Goal: Transaction & Acquisition: Purchase product/service

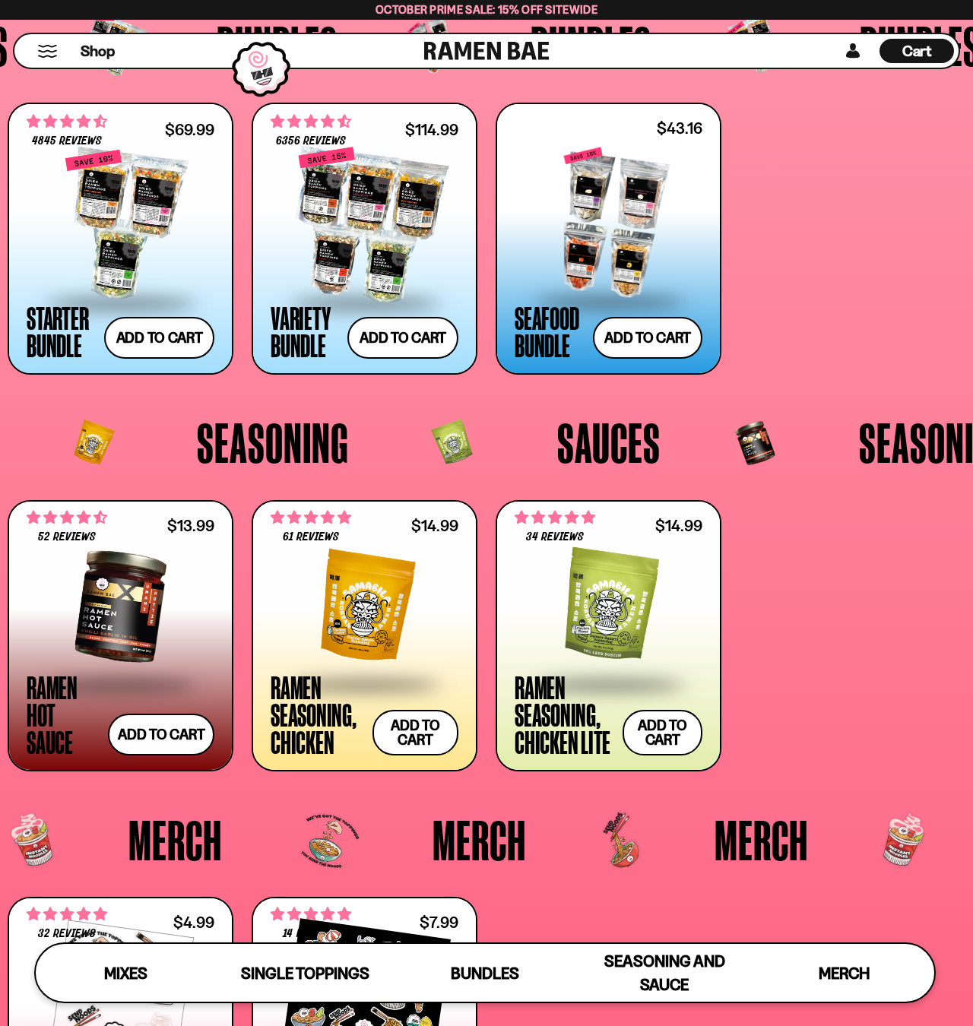
scroll to position [2799, 0]
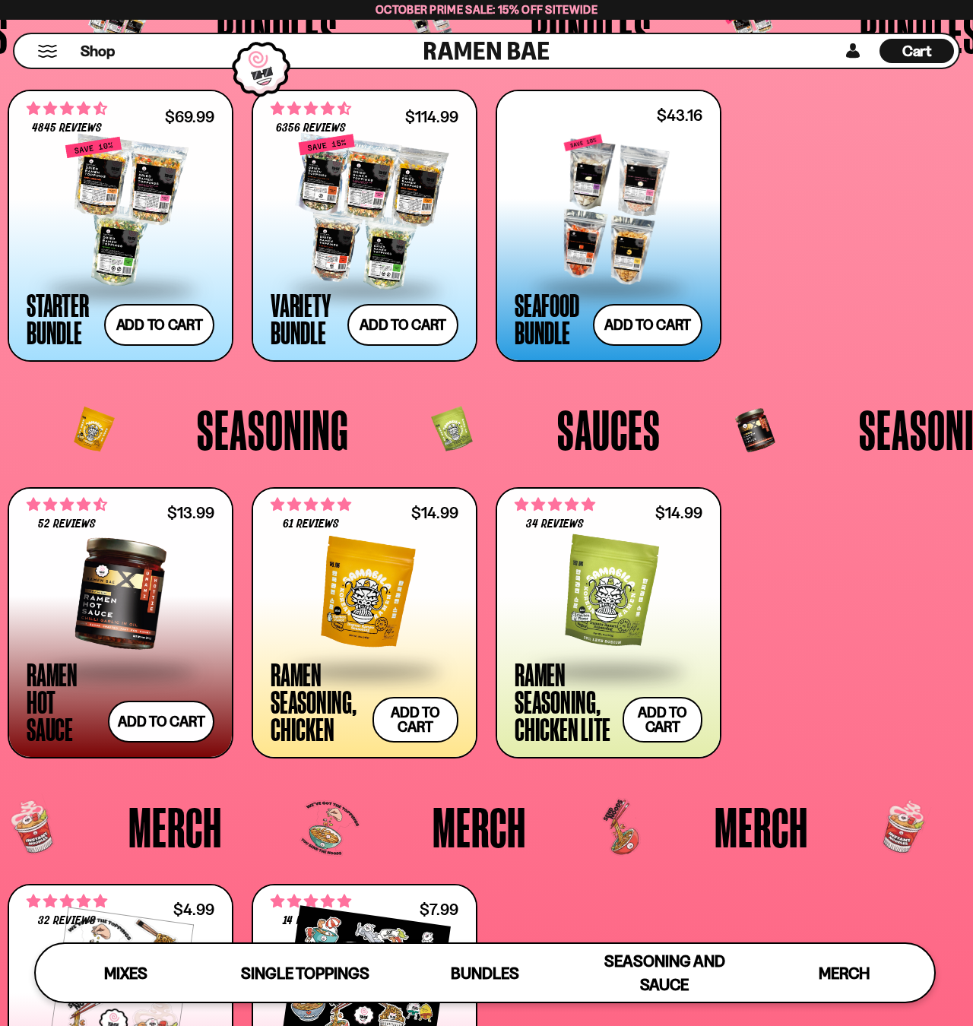
click at [620, 215] on div at bounding box center [609, 211] width 188 height 152
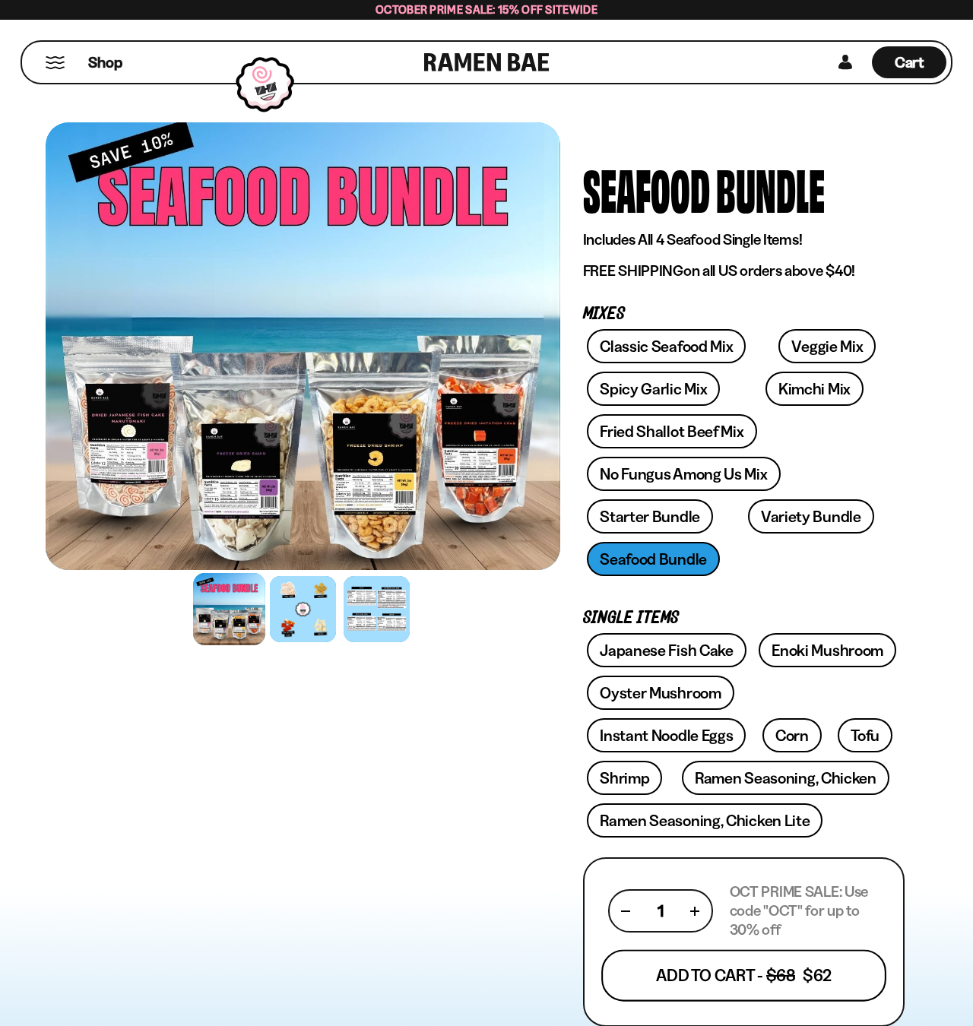
click at [692, 983] on button "Add To Cart - $68 $62" at bounding box center [743, 976] width 285 height 52
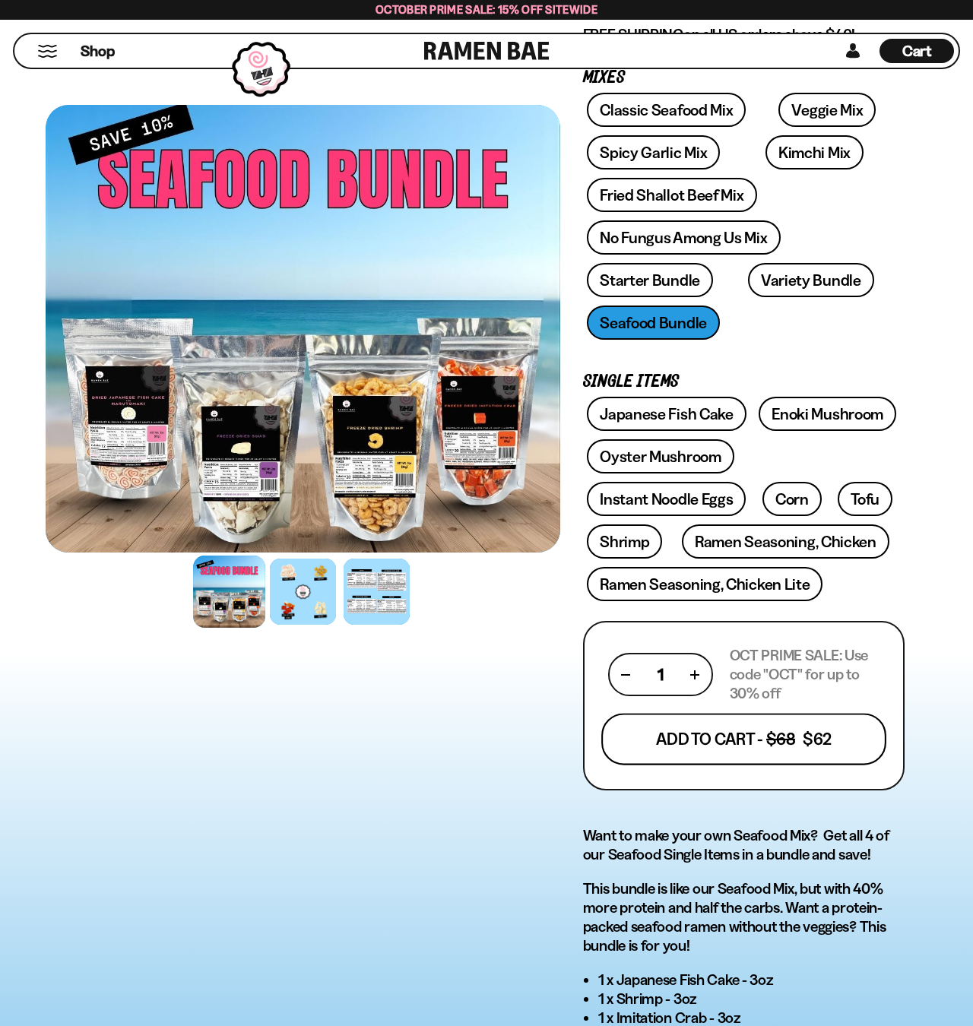
scroll to position [239, 0]
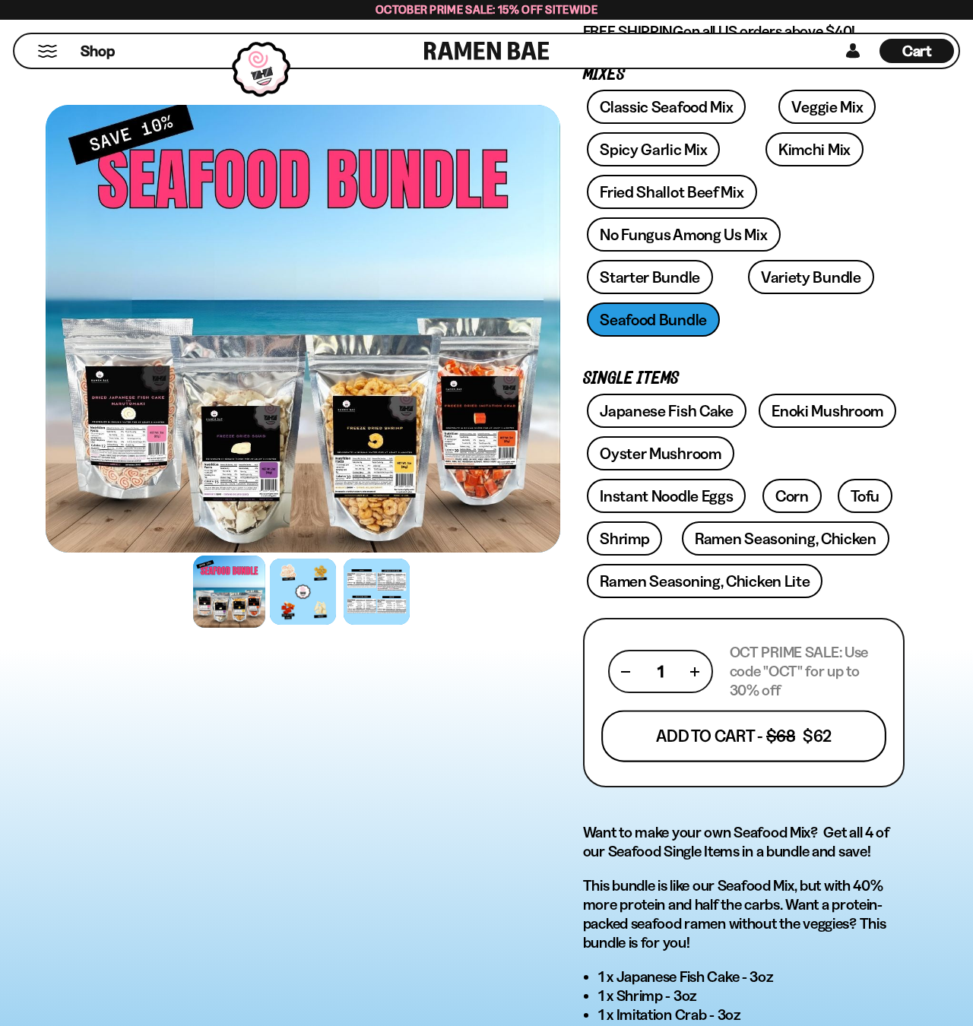
click at [730, 733] on button "Add To Cart - $68 $62" at bounding box center [743, 736] width 285 height 52
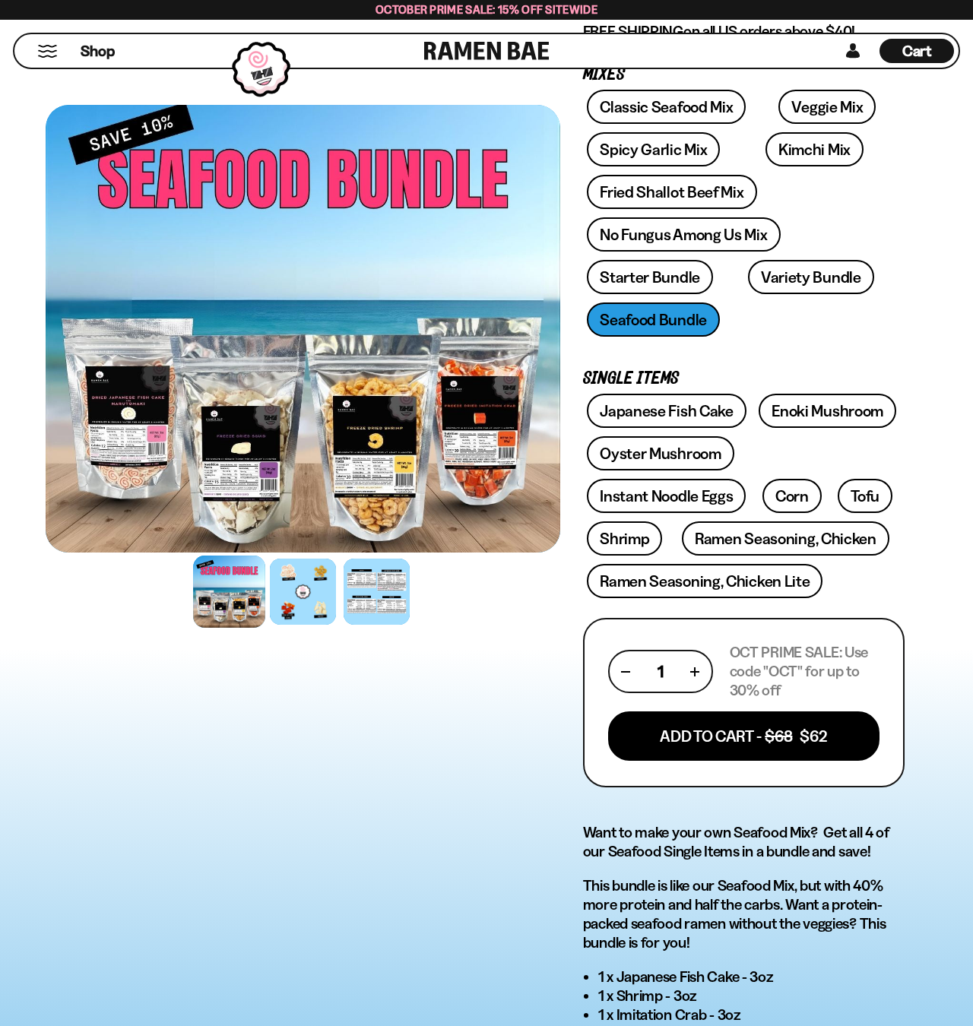
click at [914, 52] on span "Cart" at bounding box center [917, 51] width 30 height 18
click at [918, 50] on span "Cart" at bounding box center [917, 51] width 30 height 18
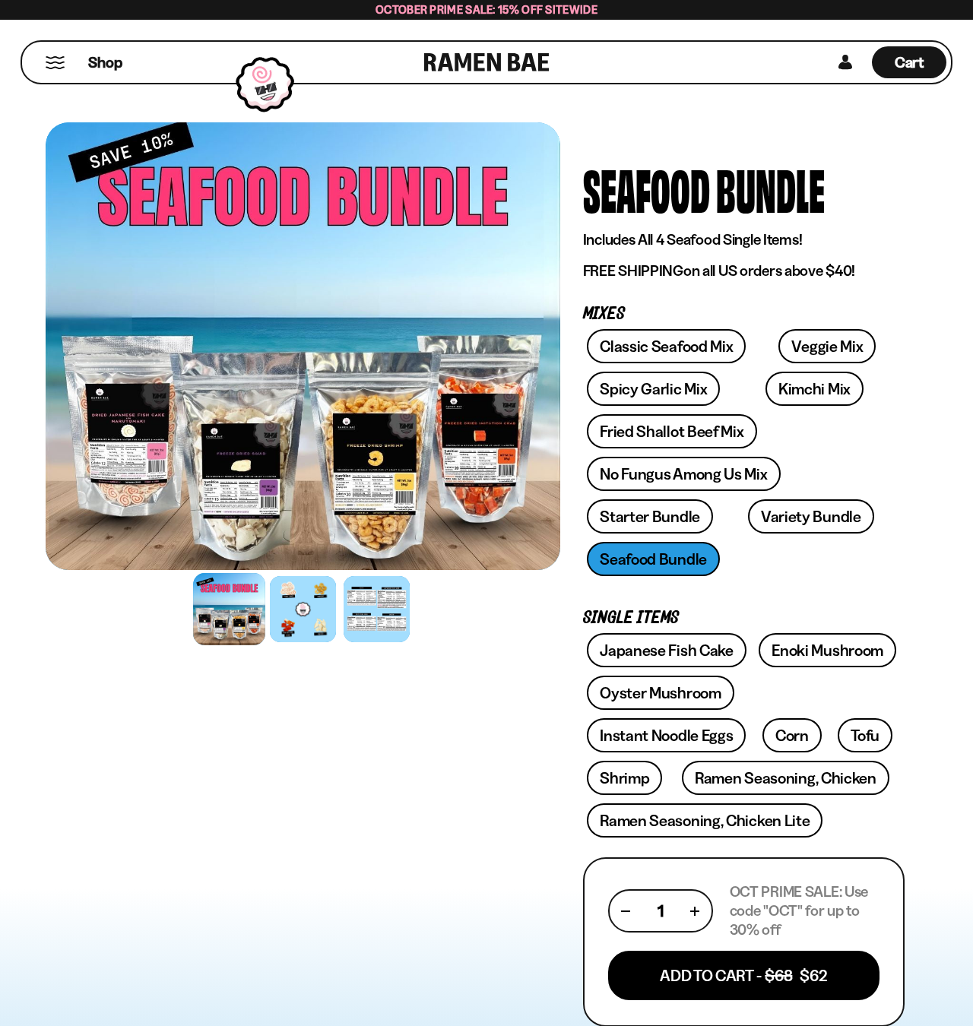
scroll to position [0, 0]
click at [909, 61] on span "Cart" at bounding box center [910, 62] width 30 height 18
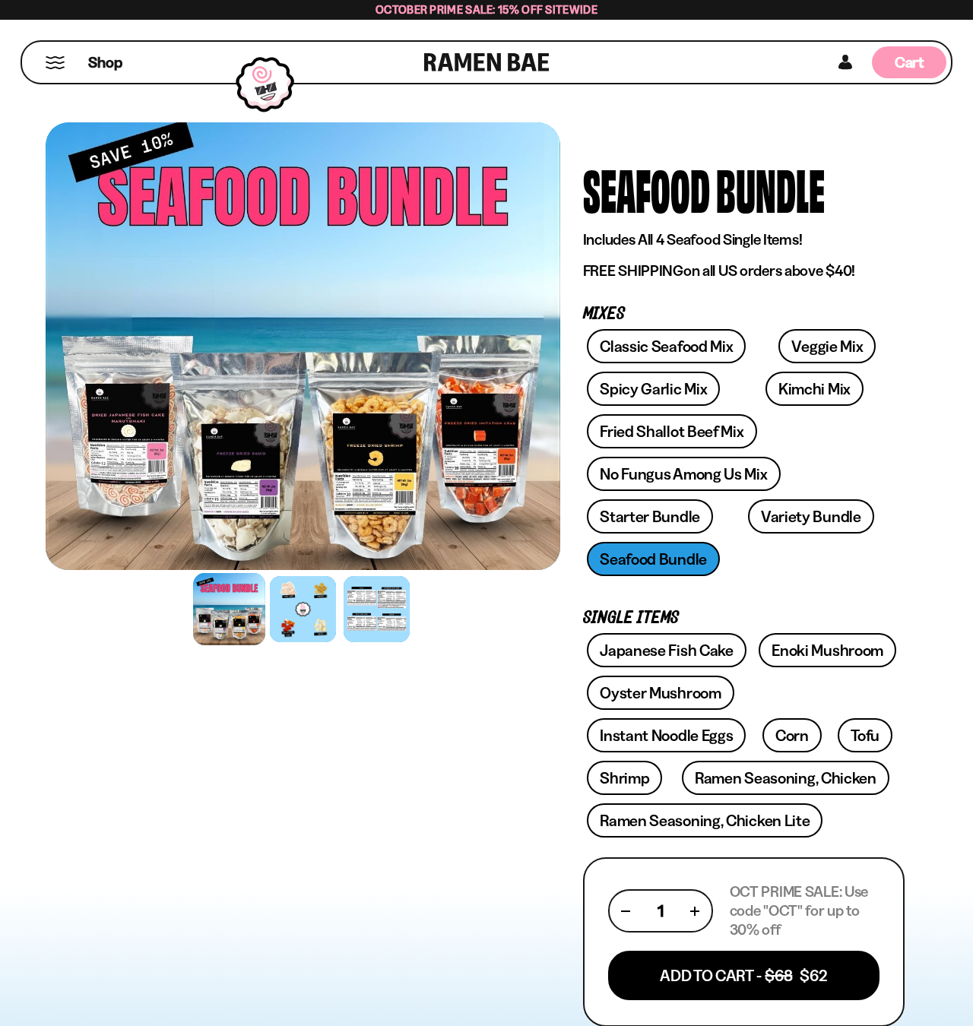
click at [907, 62] on span "Cart" at bounding box center [910, 62] width 30 height 18
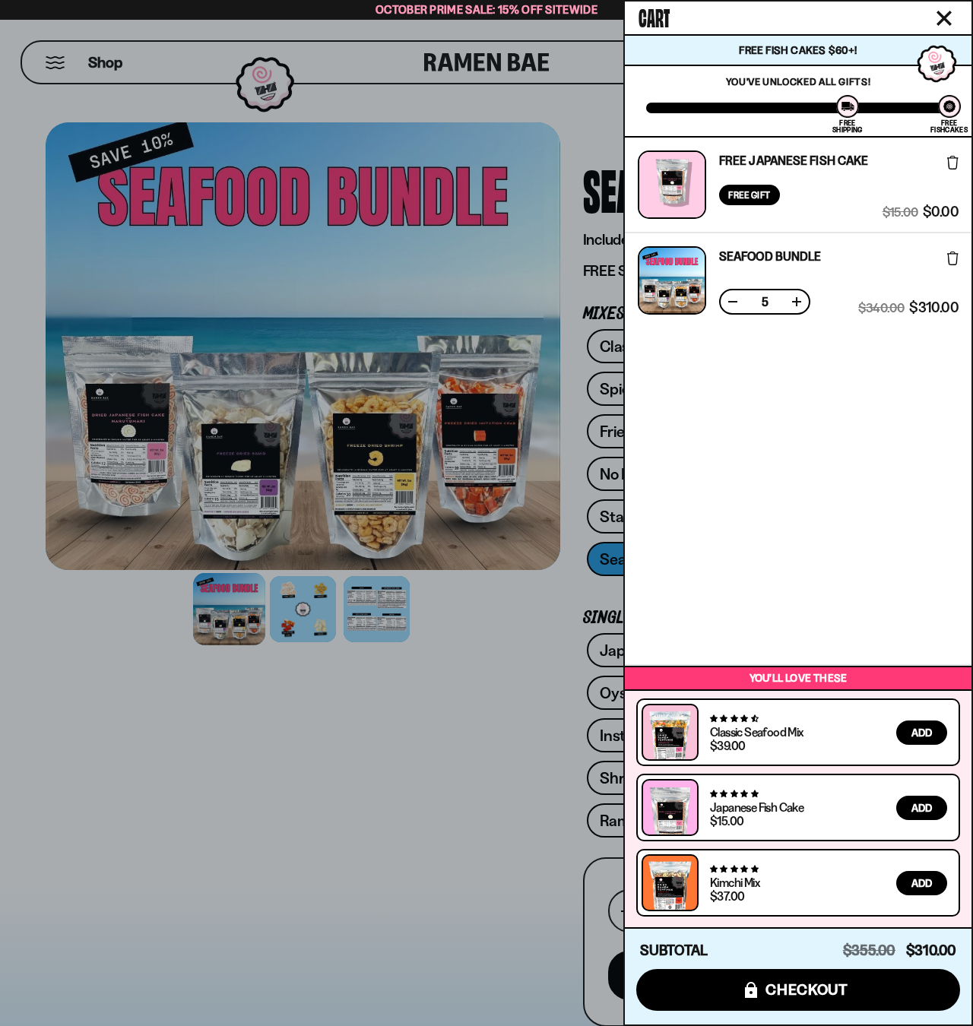
click at [735, 302] on button at bounding box center [732, 301] width 15 height 15
click at [732, 301] on button at bounding box center [732, 301] width 15 height 15
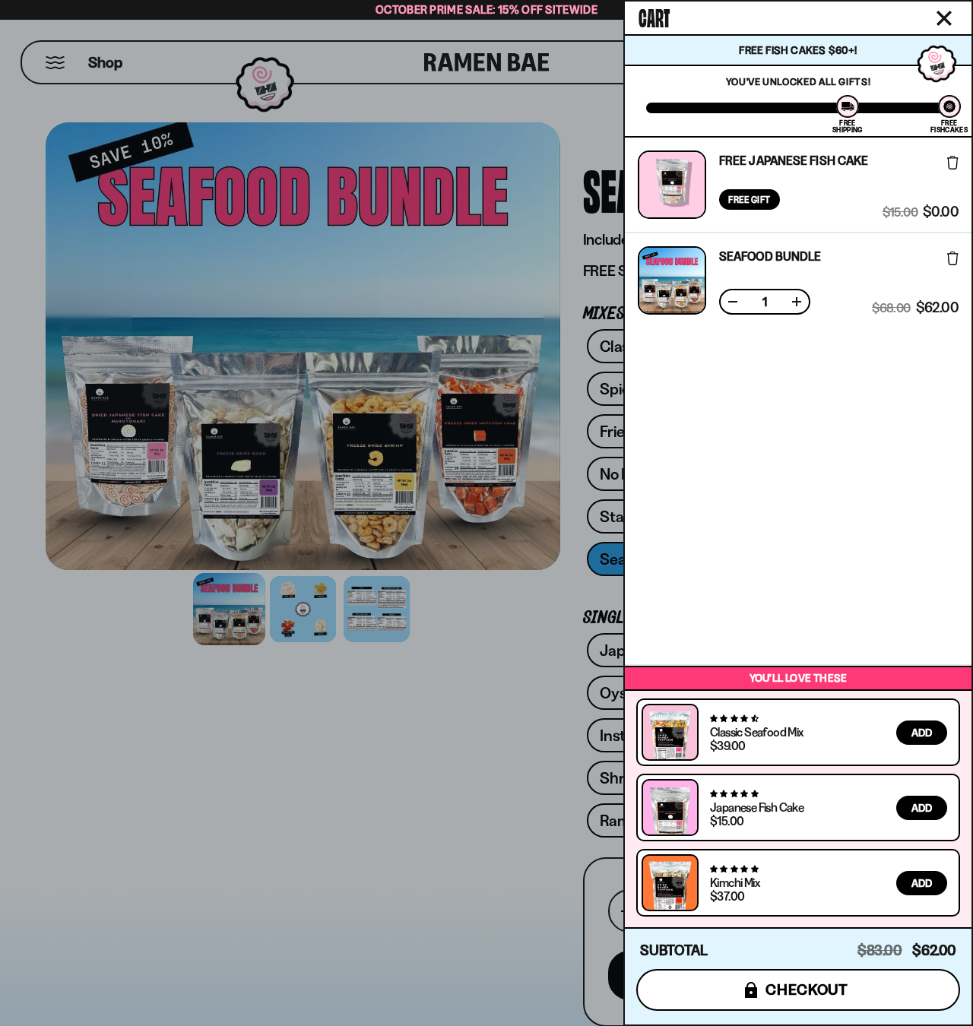
click at [801, 987] on span "checkout" at bounding box center [807, 990] width 83 height 17
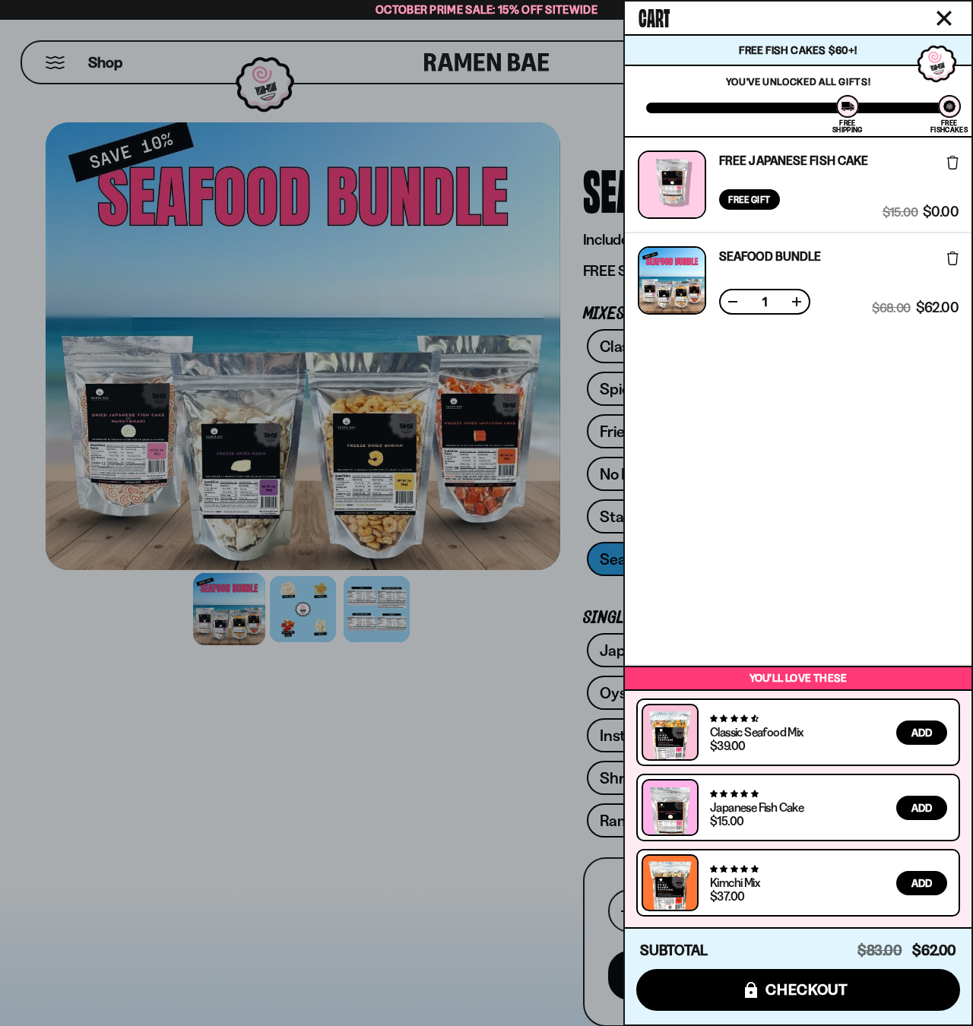
click at [947, 18] on icon "Close cart" at bounding box center [944, 18] width 15 height 15
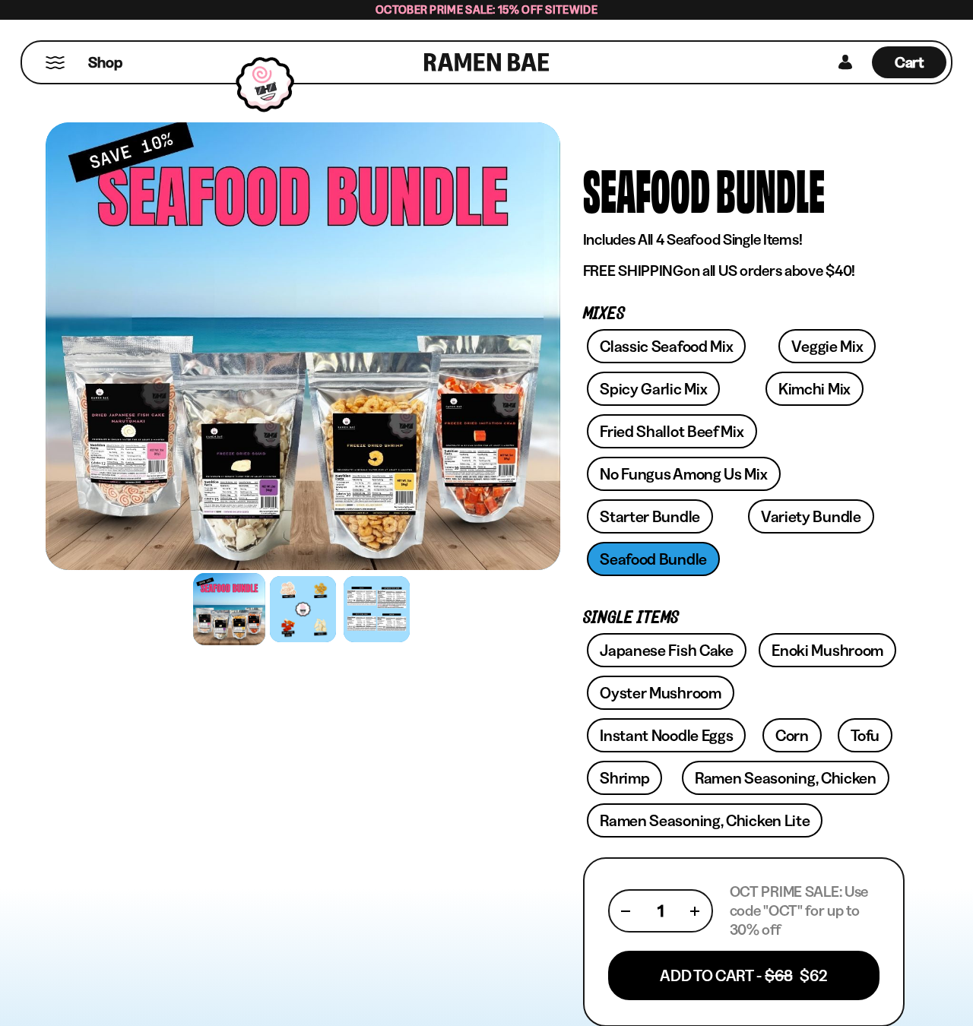
click at [56, 65] on button "Mobile Menu Trigger" at bounding box center [55, 62] width 21 height 13
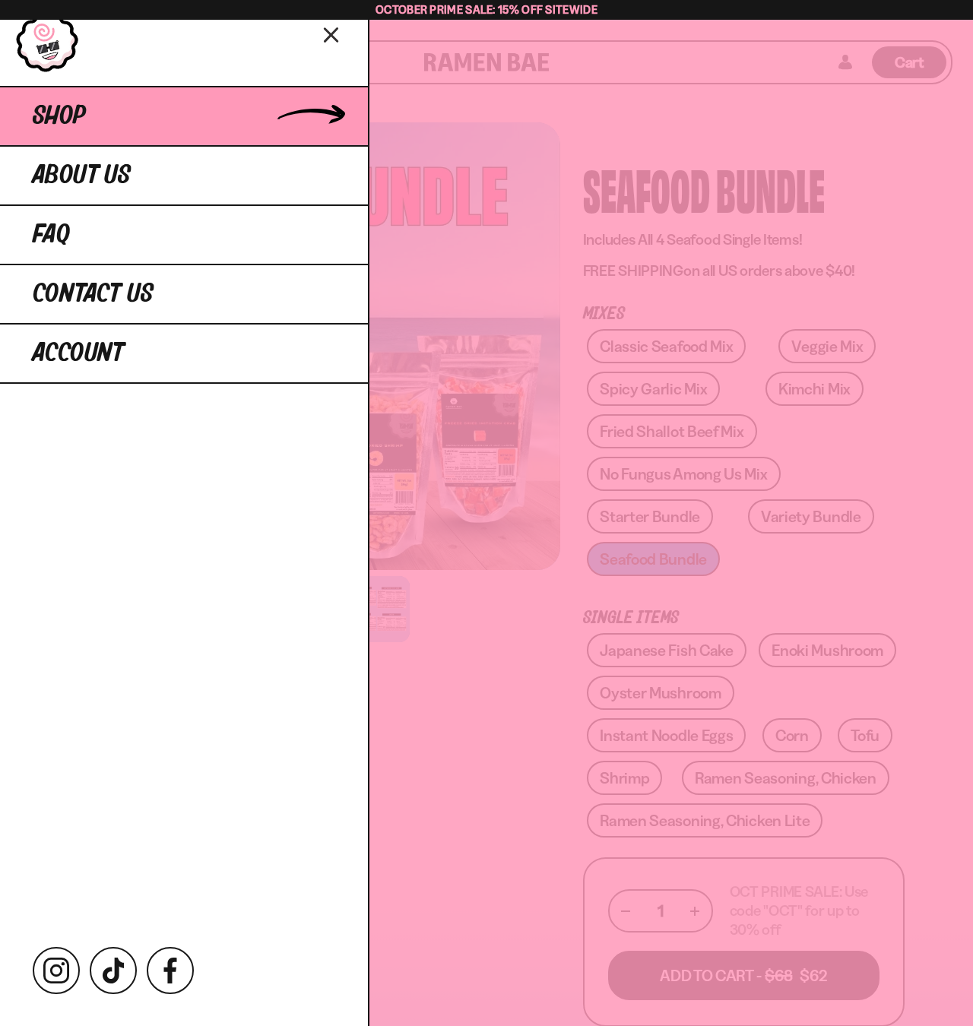
click at [64, 119] on span "Shop" at bounding box center [59, 116] width 53 height 27
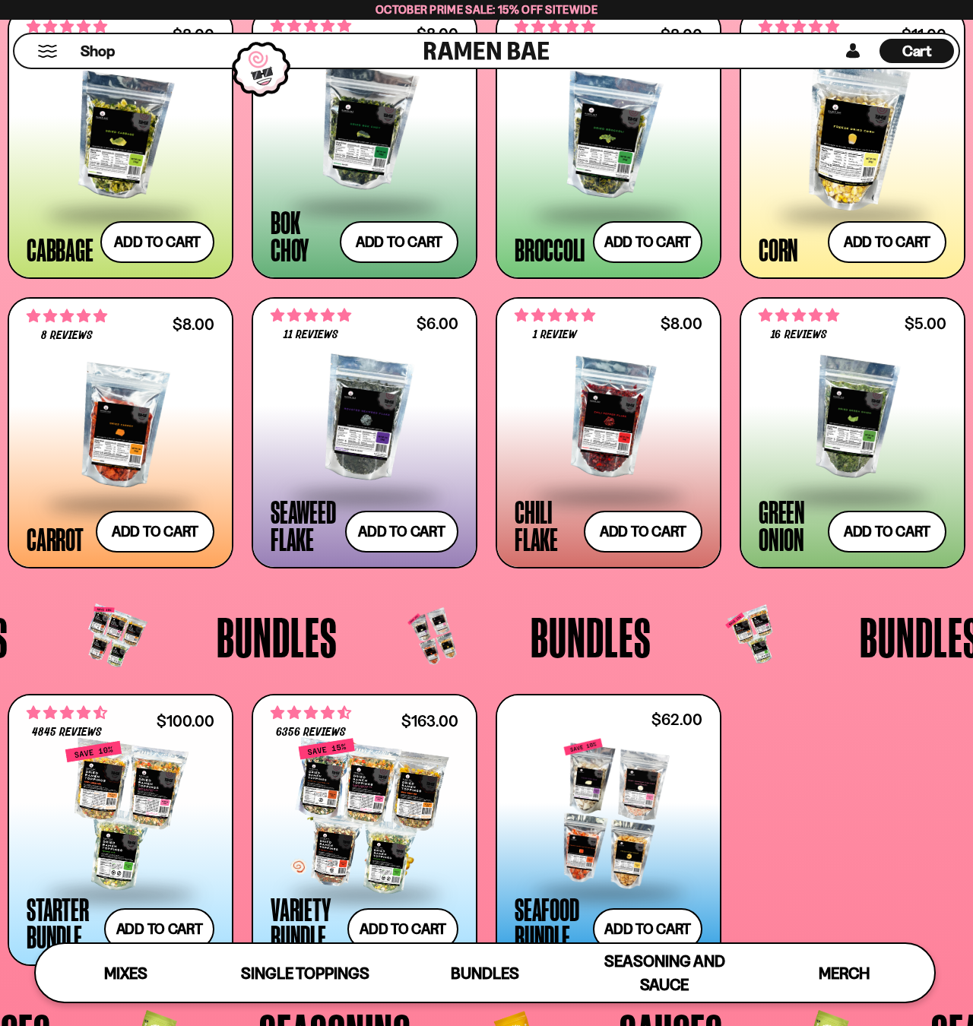
scroll to position [2193, 0]
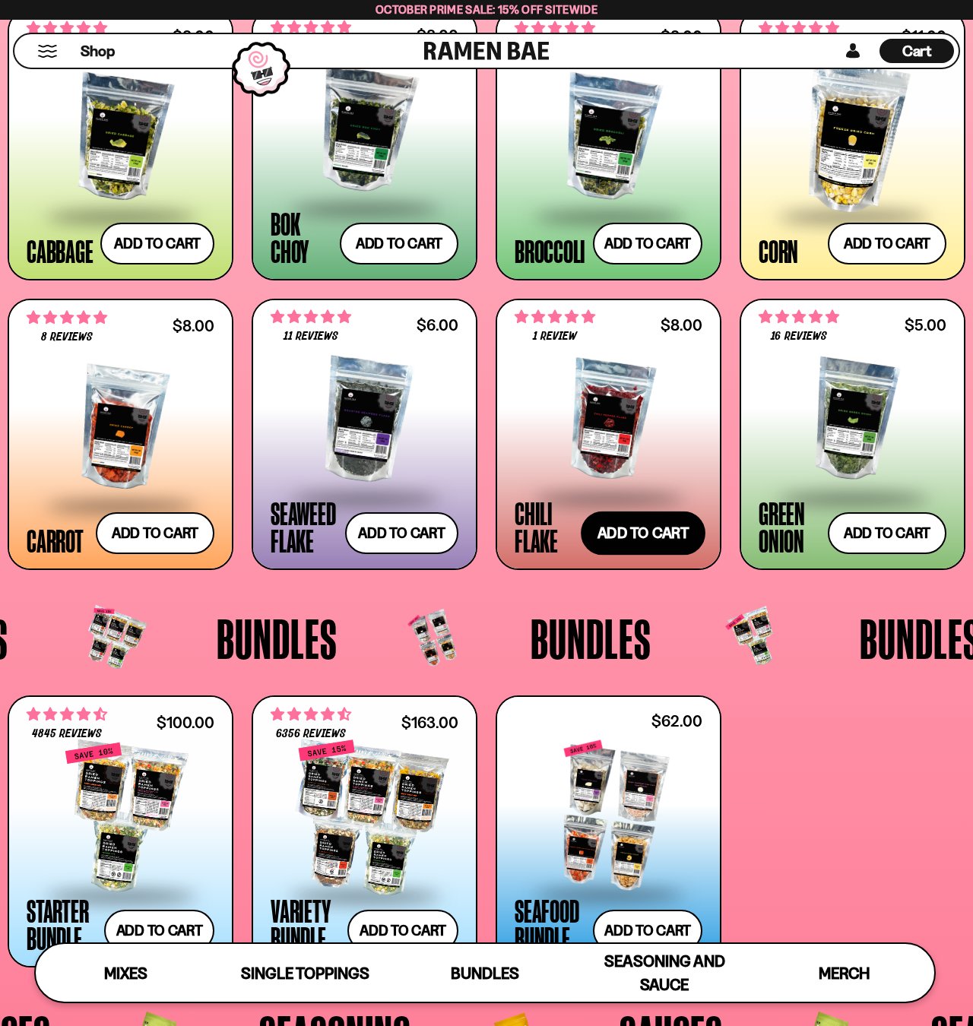
click at [645, 530] on button "Add to cart Add ― Regular price $8.00 Regular price Sale price $8.00 Unit price…" at bounding box center [643, 534] width 125 height 44
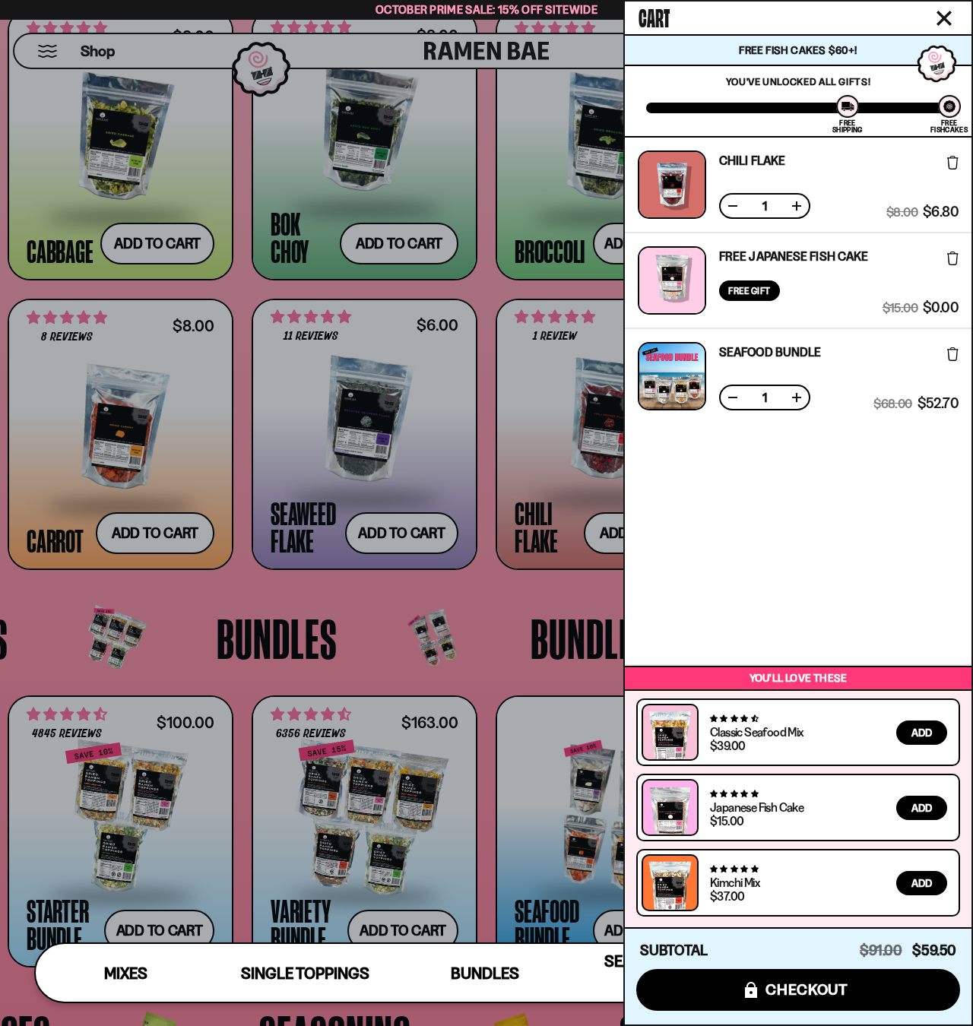
click at [497, 596] on div at bounding box center [486, 513] width 973 height 1026
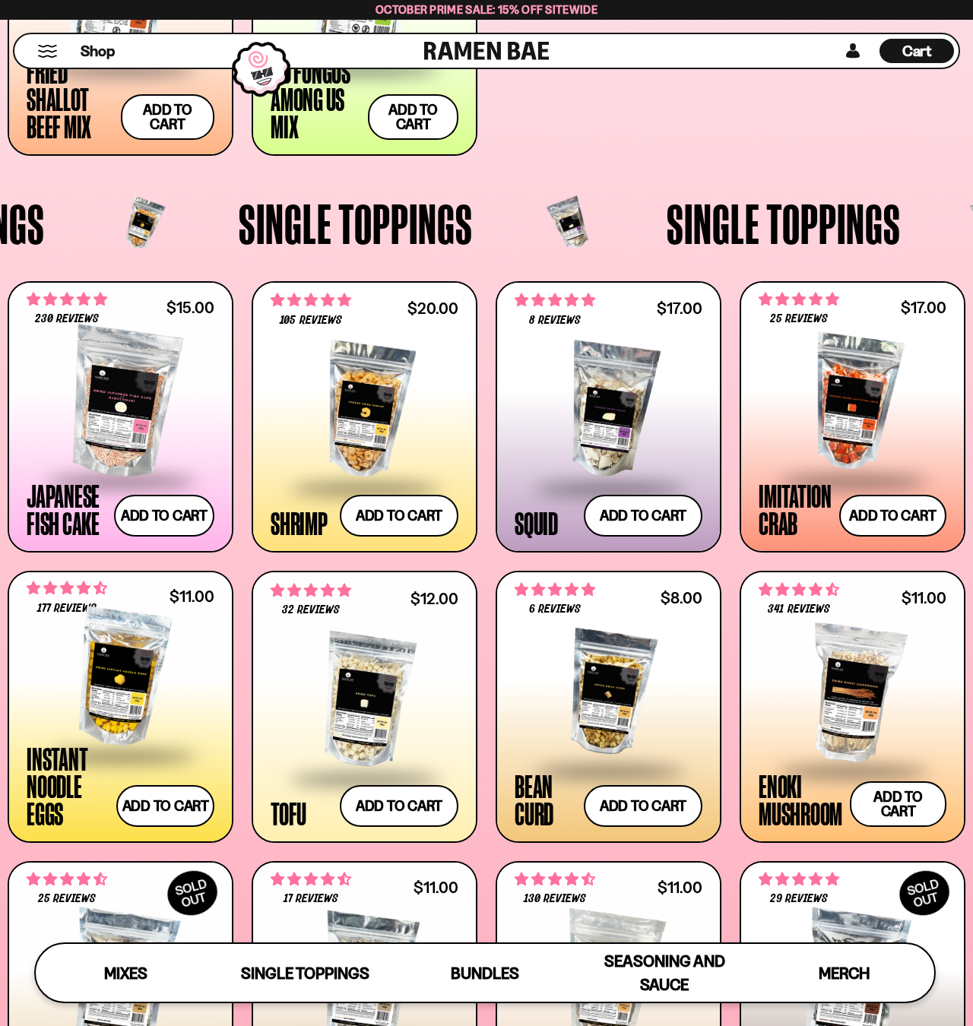
scroll to position [1051, 0]
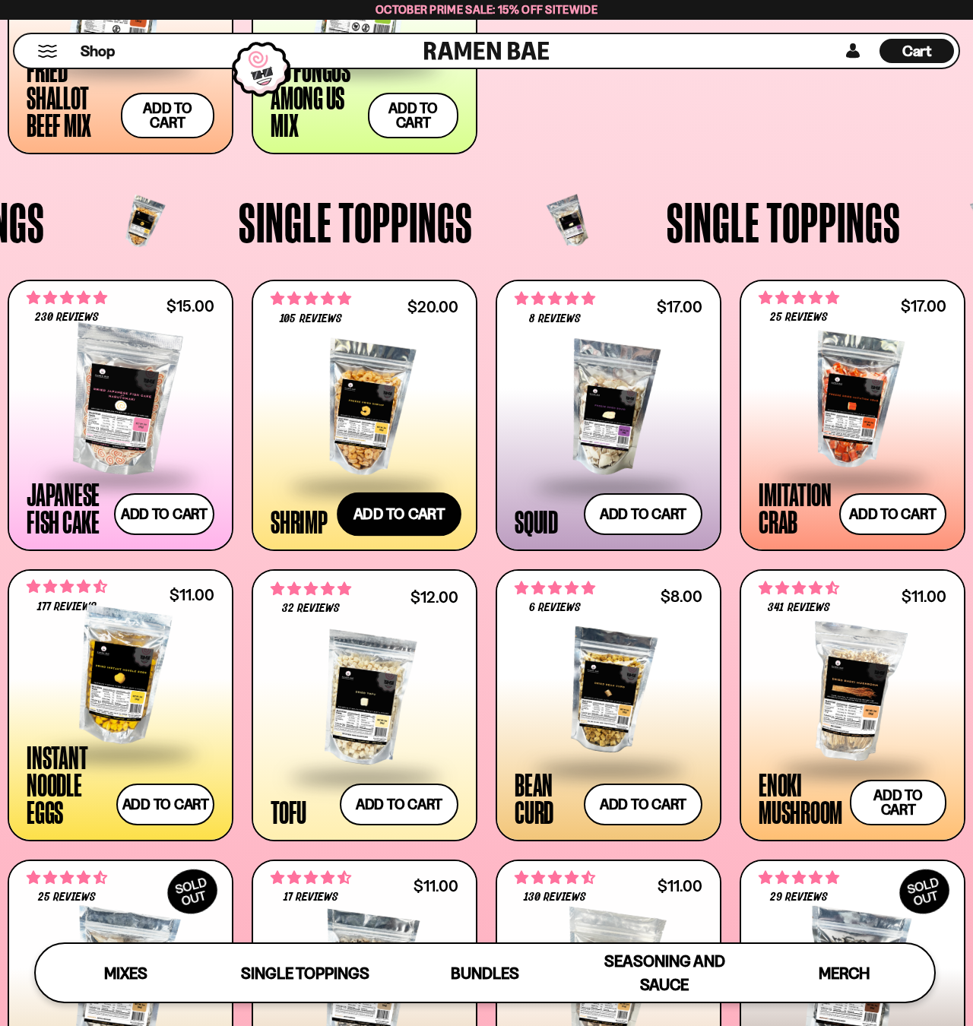
click at [408, 516] on button "Add to cart Add ― Regular price $20.00 Regular price Sale price $20.00 Unit pri…" at bounding box center [399, 515] width 125 height 44
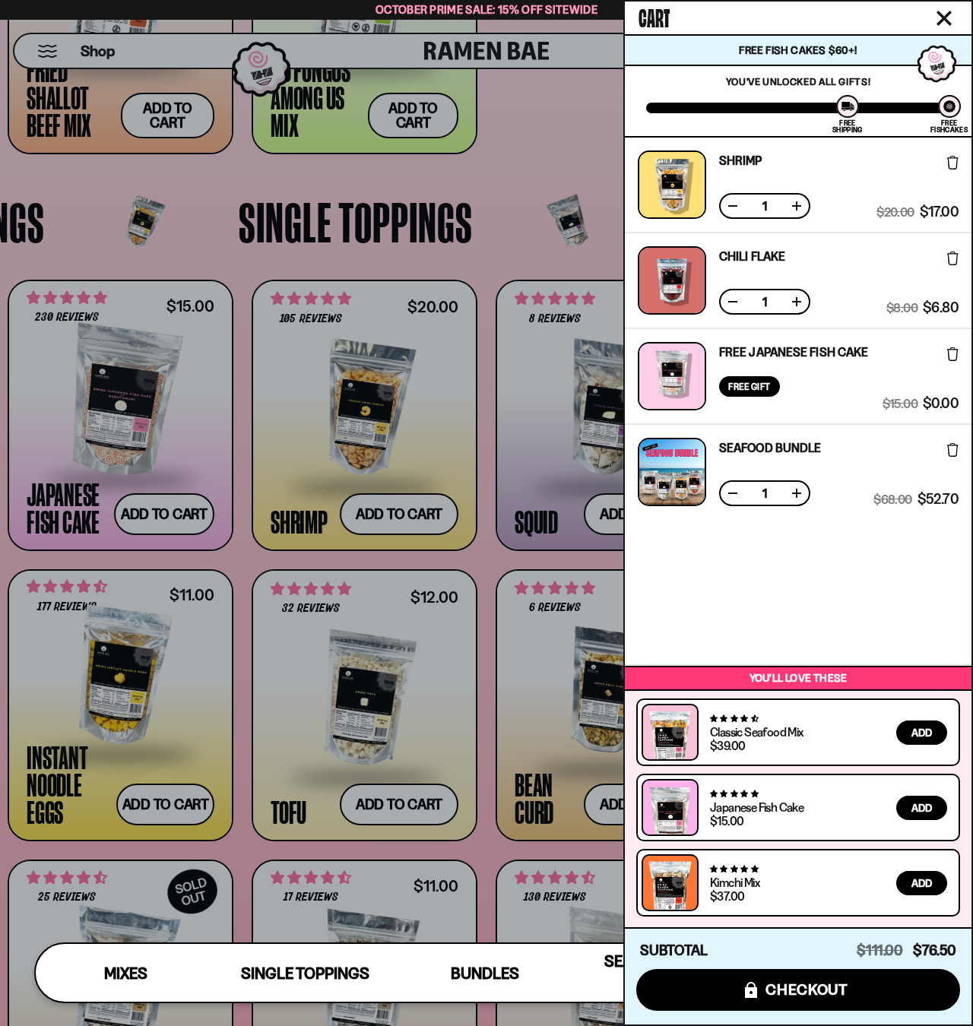
click at [606, 515] on div at bounding box center [486, 513] width 973 height 1026
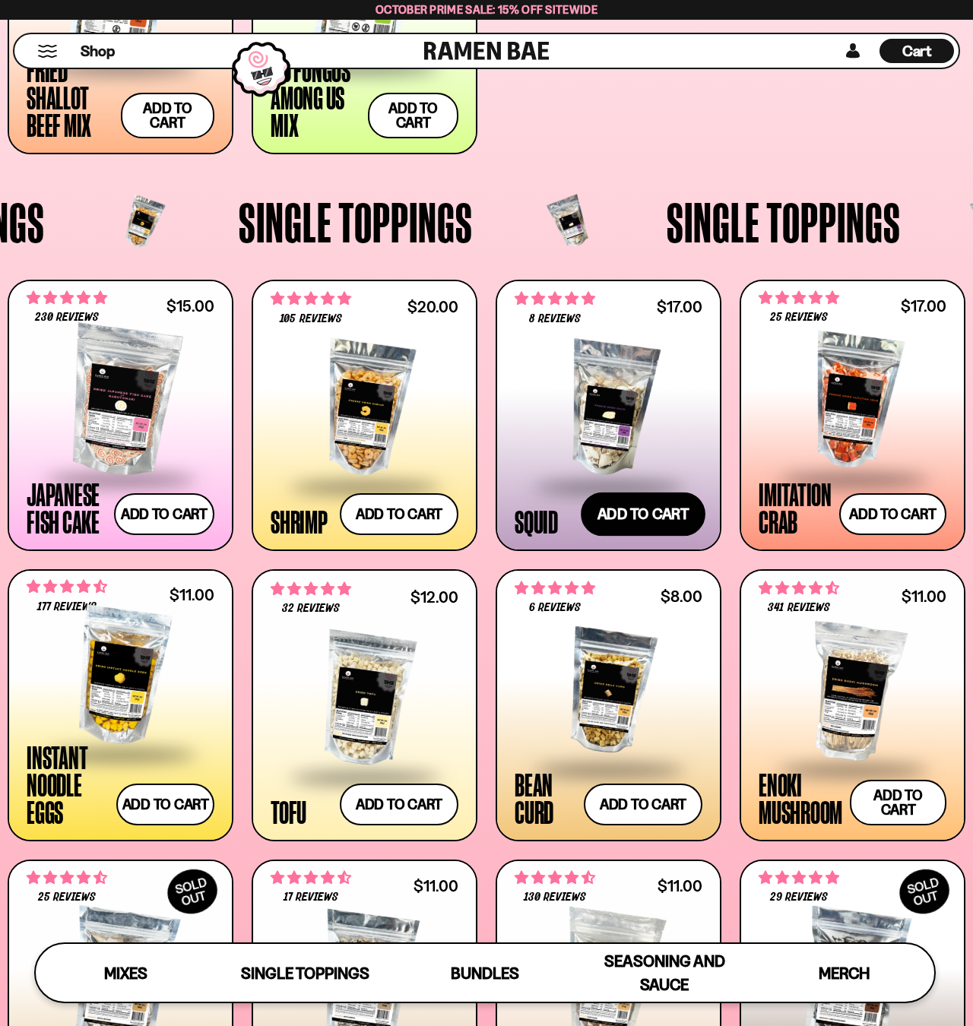
click at [642, 517] on button "Add to cart Add ― Regular price $17.00 Regular price Sale price $17.00 Unit pri…" at bounding box center [643, 515] width 125 height 44
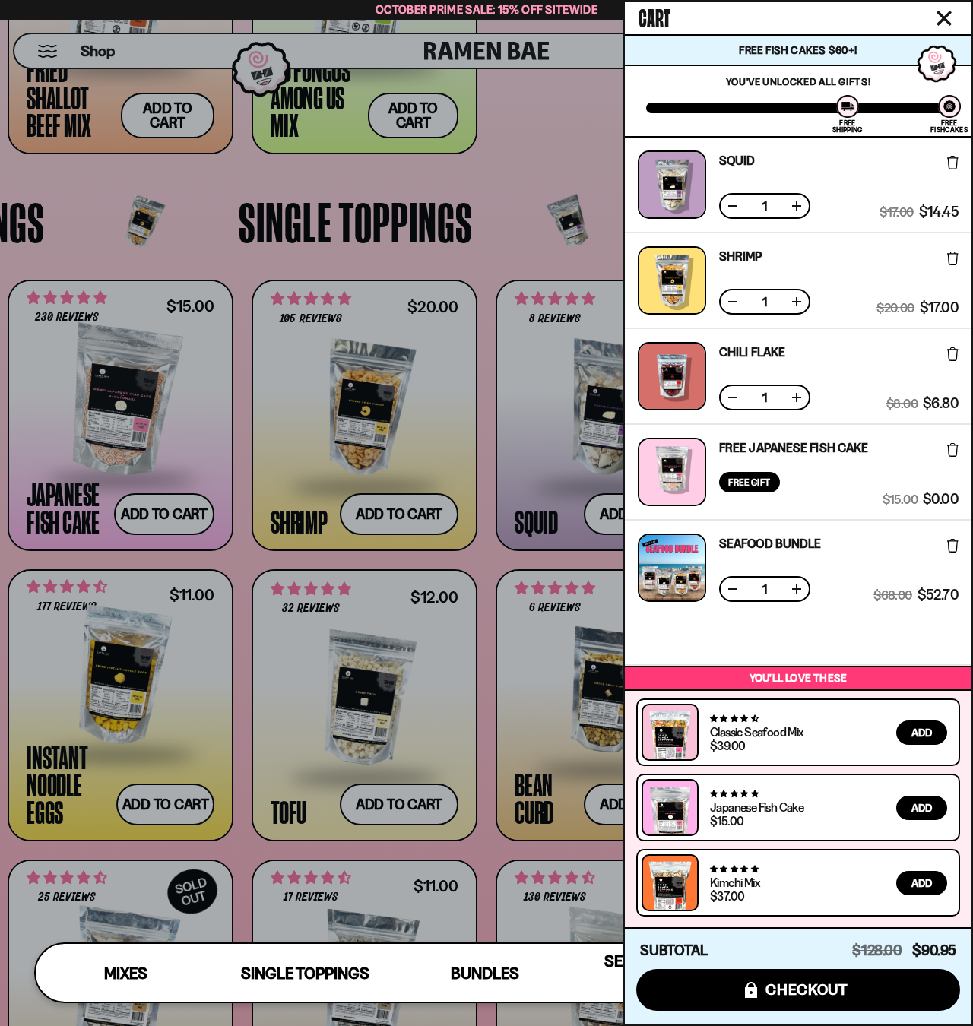
click at [957, 547] on icon at bounding box center [952, 546] width 11 height 14
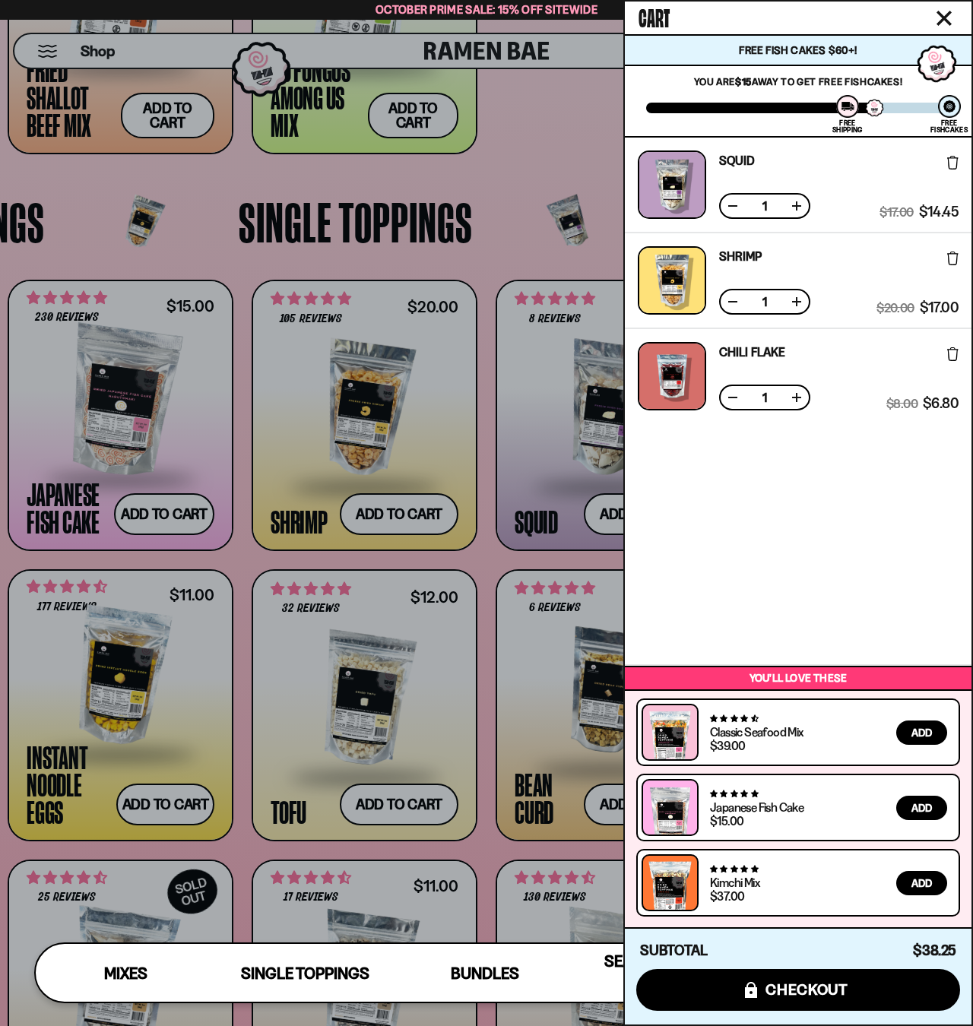
click at [499, 233] on div at bounding box center [486, 513] width 973 height 1026
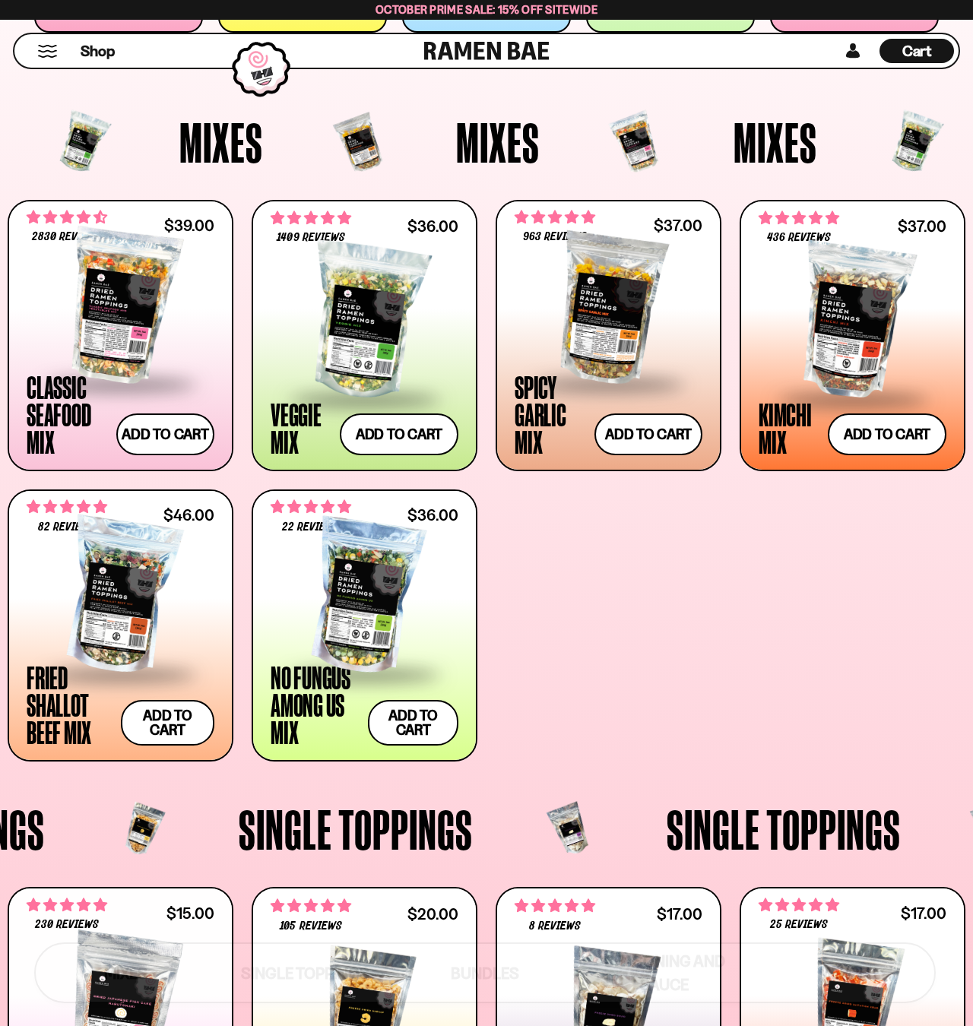
scroll to position [440, 0]
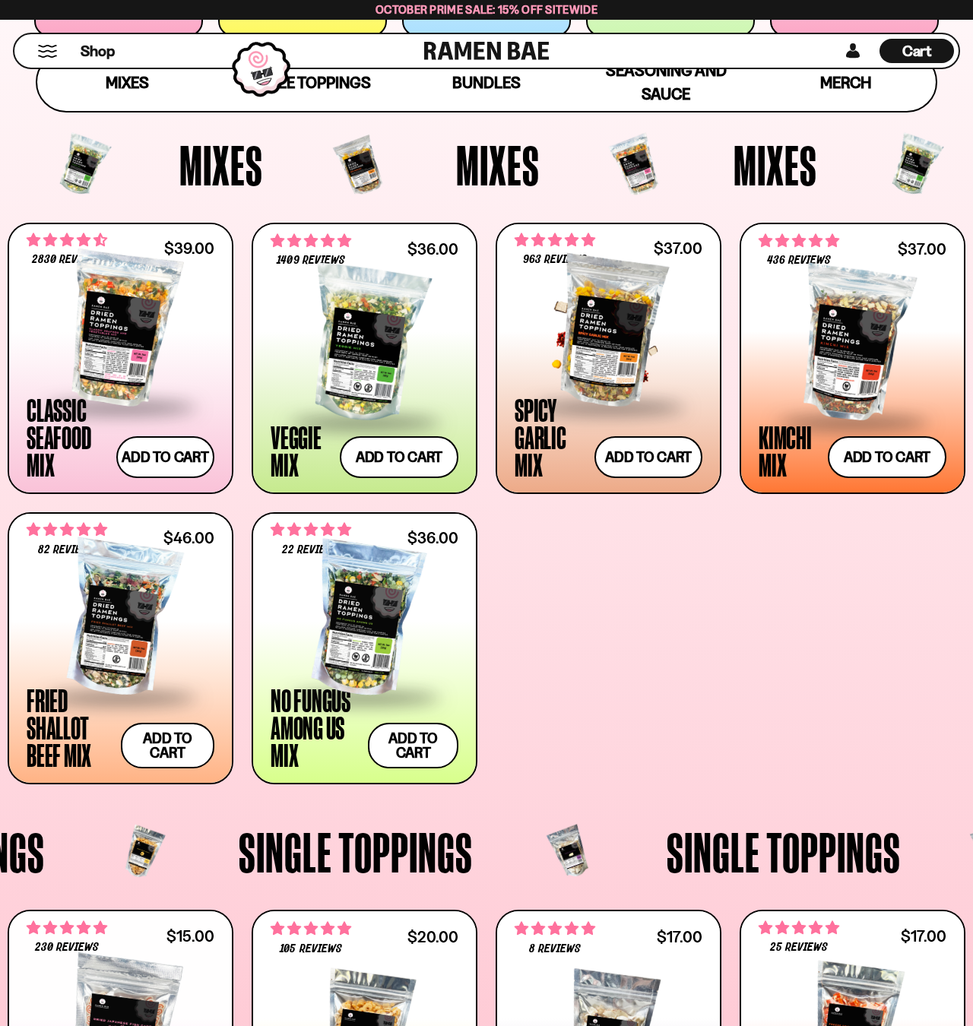
click at [600, 326] on div at bounding box center [609, 329] width 188 height 152
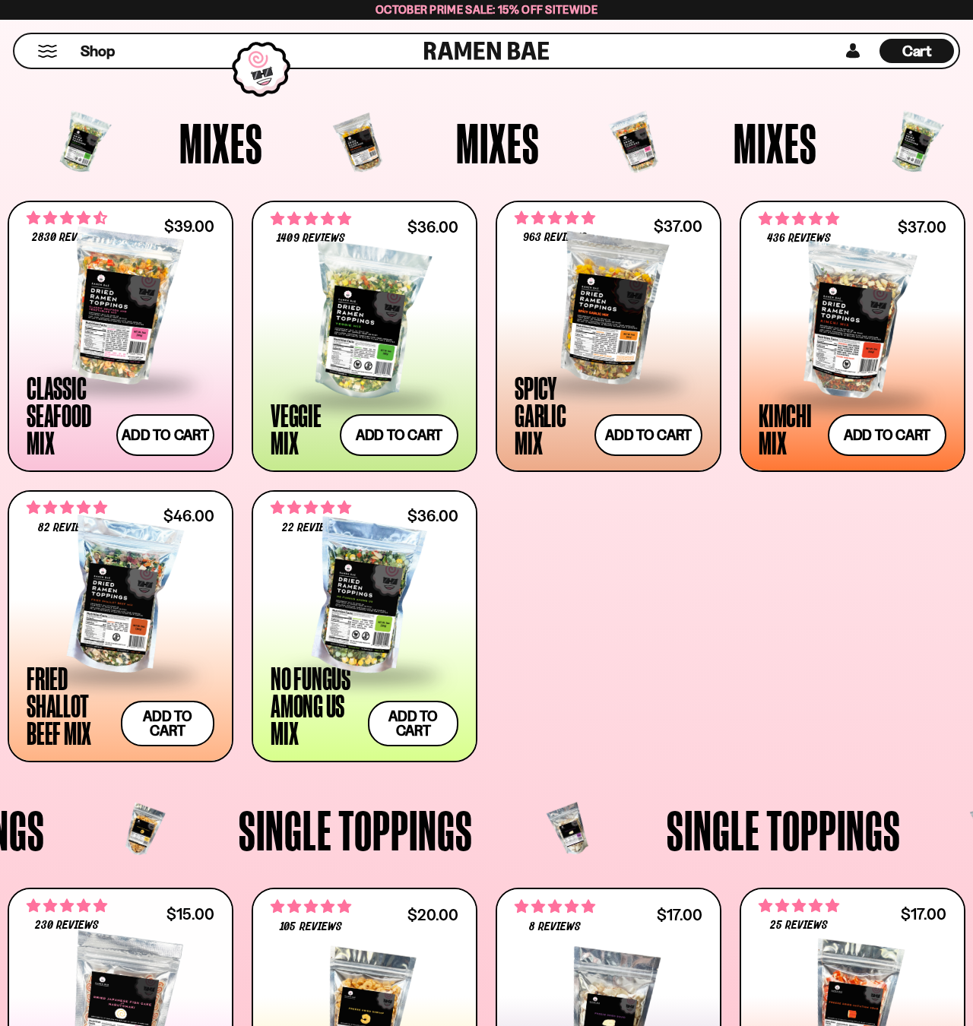
scroll to position [461, 0]
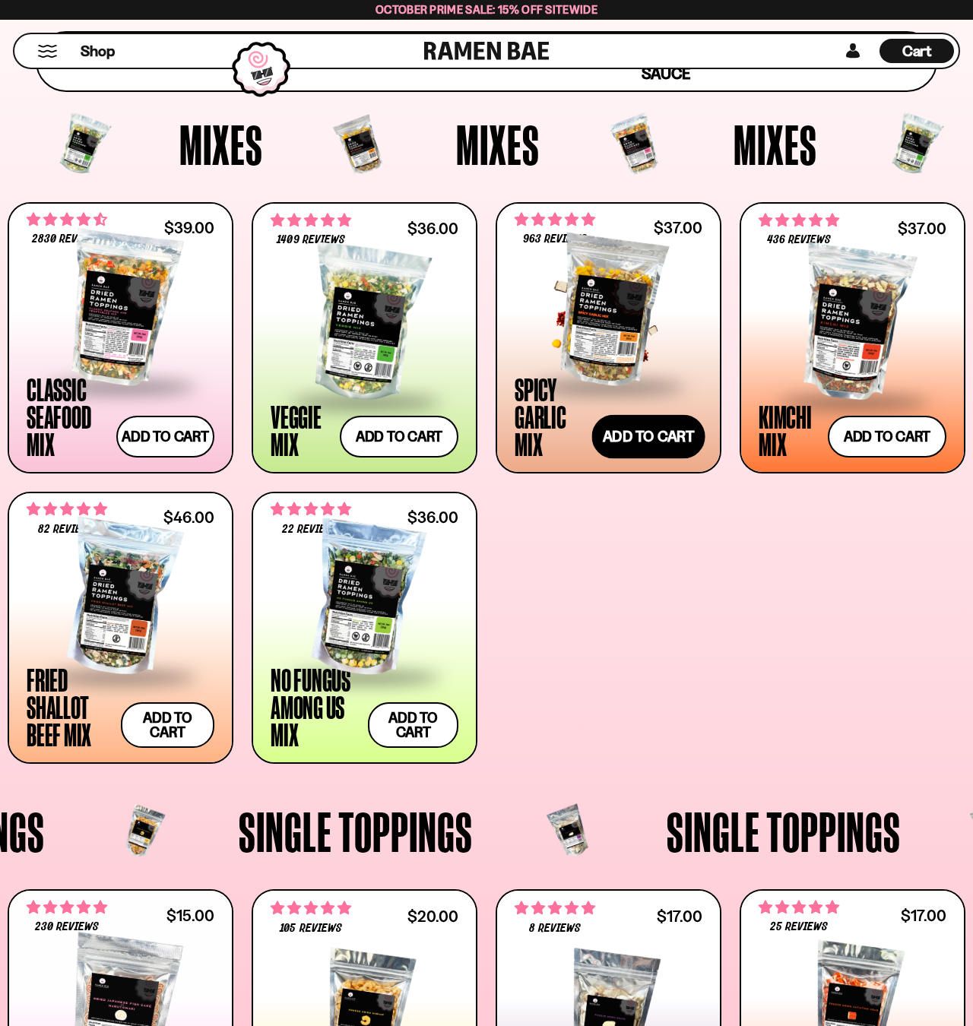
click at [650, 430] on button "Add to cart Add ― Regular price $37.00 Regular price Sale price $37.00 Unit pri…" at bounding box center [648, 437] width 113 height 44
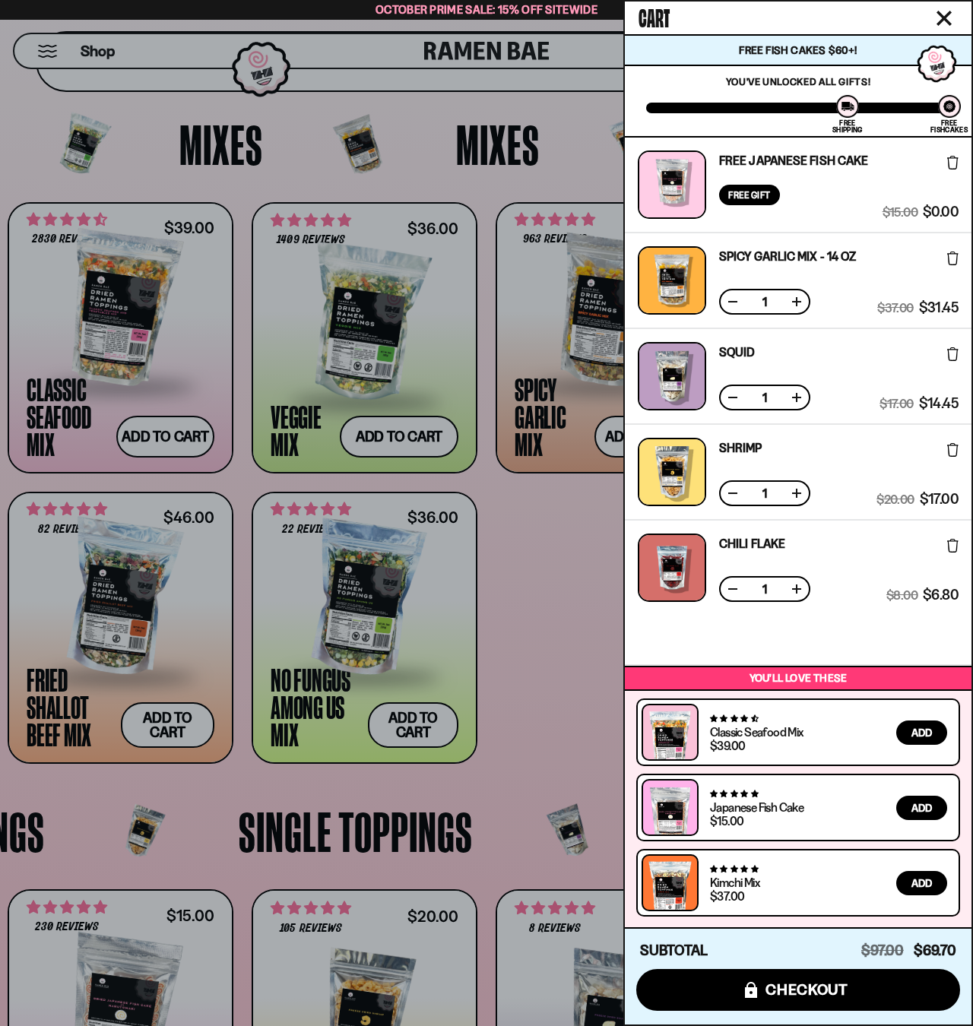
click at [736, 493] on button at bounding box center [732, 493] width 15 height 15
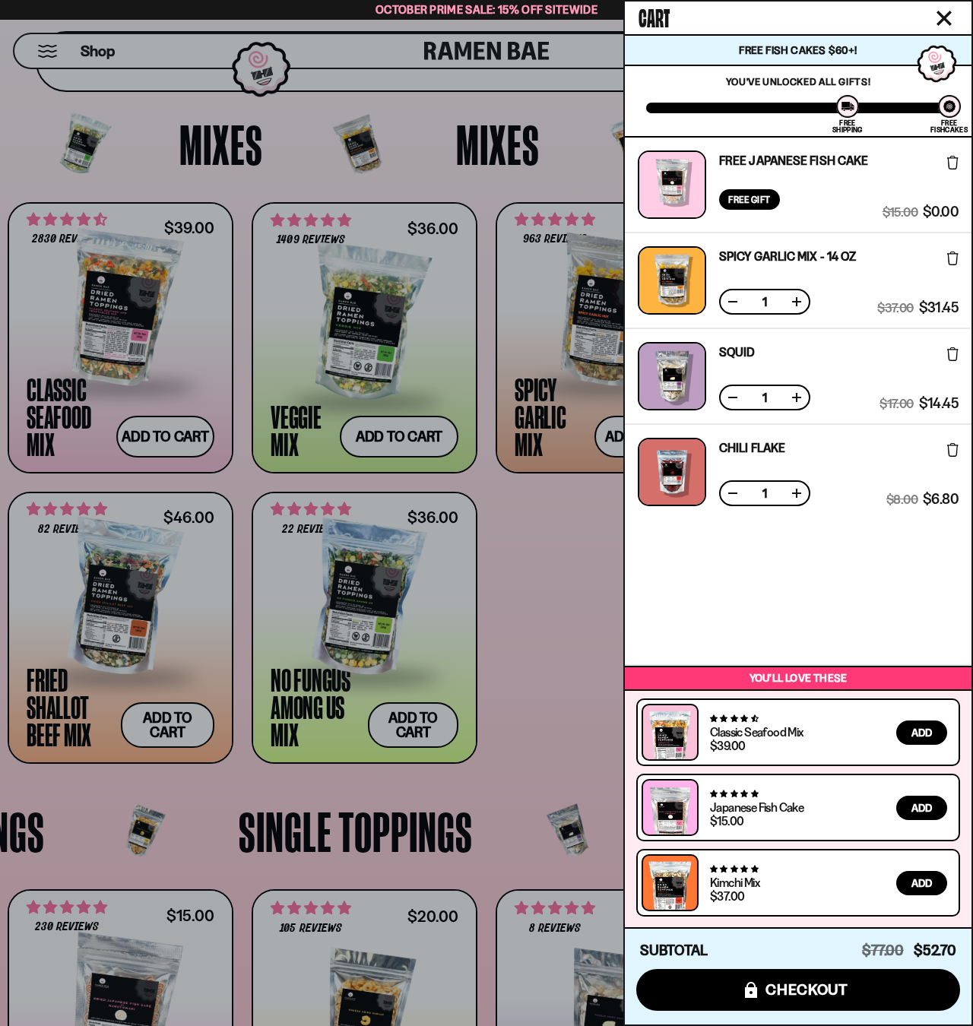
click at [731, 495] on button at bounding box center [732, 493] width 15 height 15
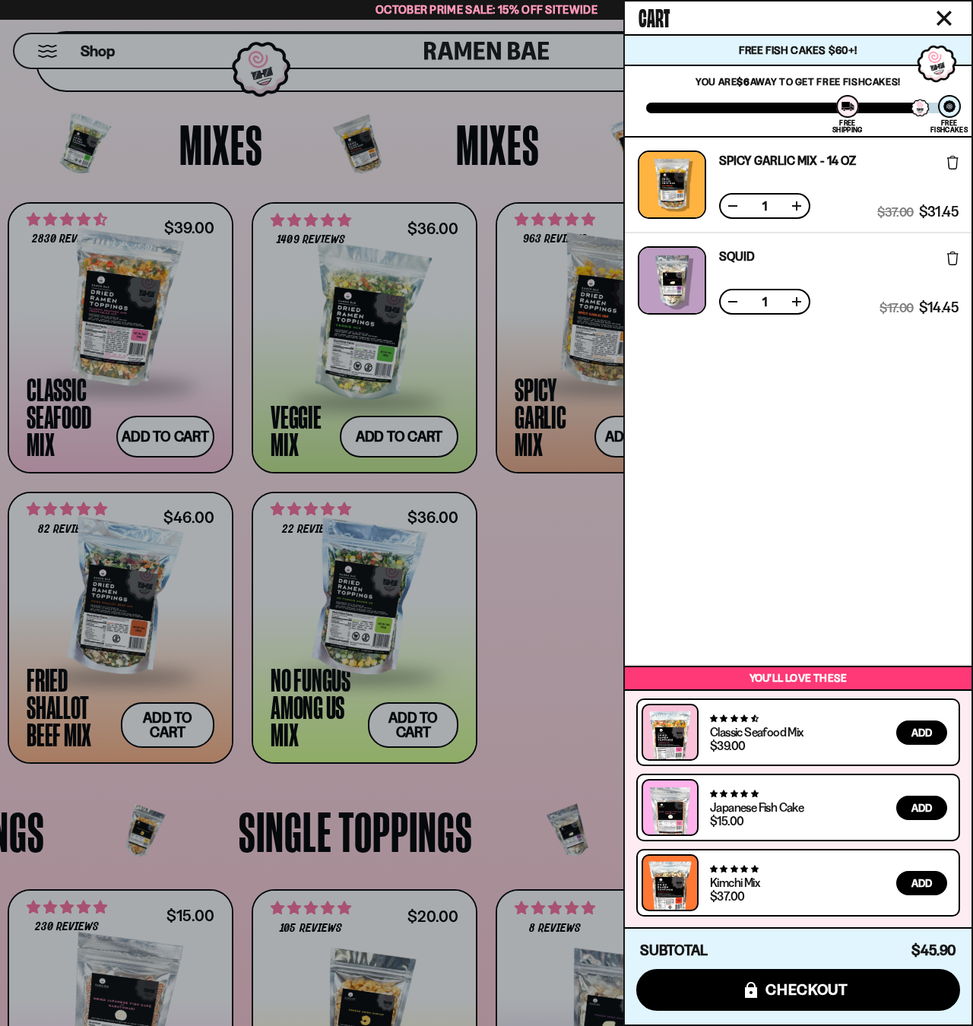
click at [727, 300] on button at bounding box center [732, 301] width 15 height 15
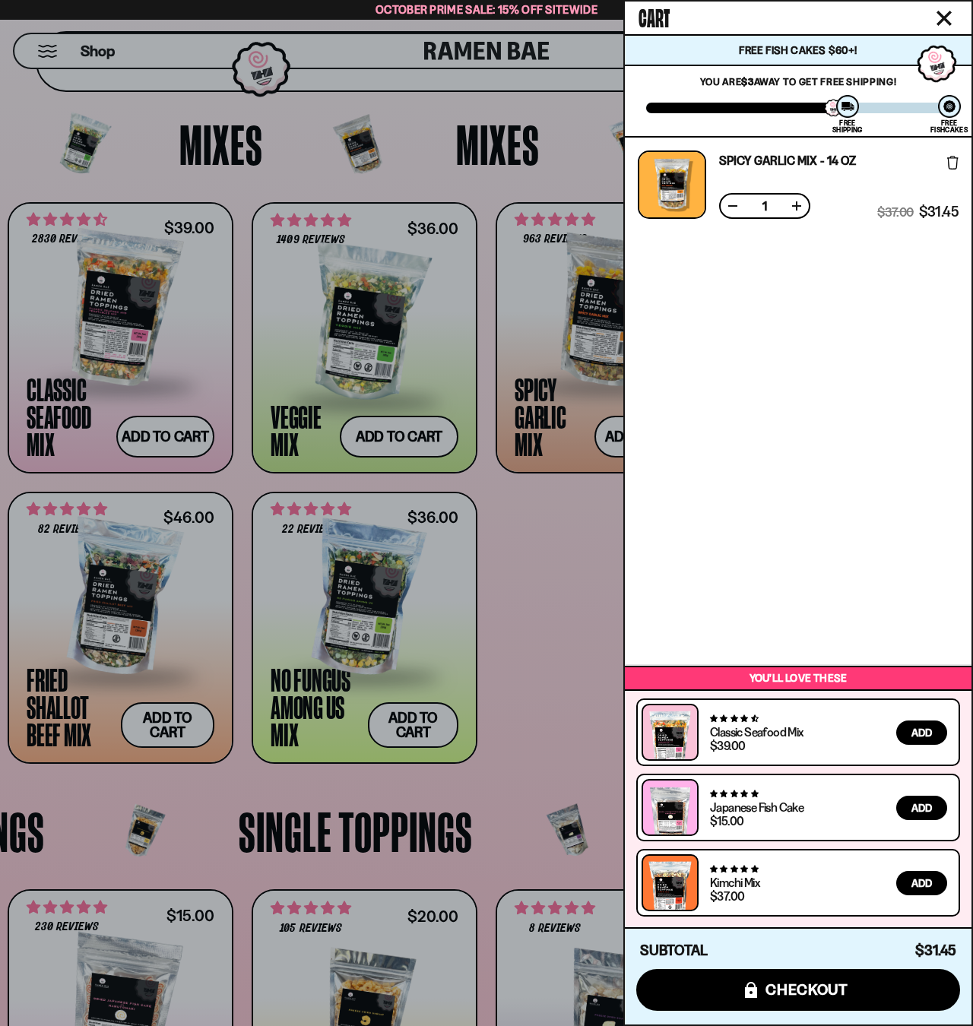
click at [511, 560] on div at bounding box center [486, 513] width 973 height 1026
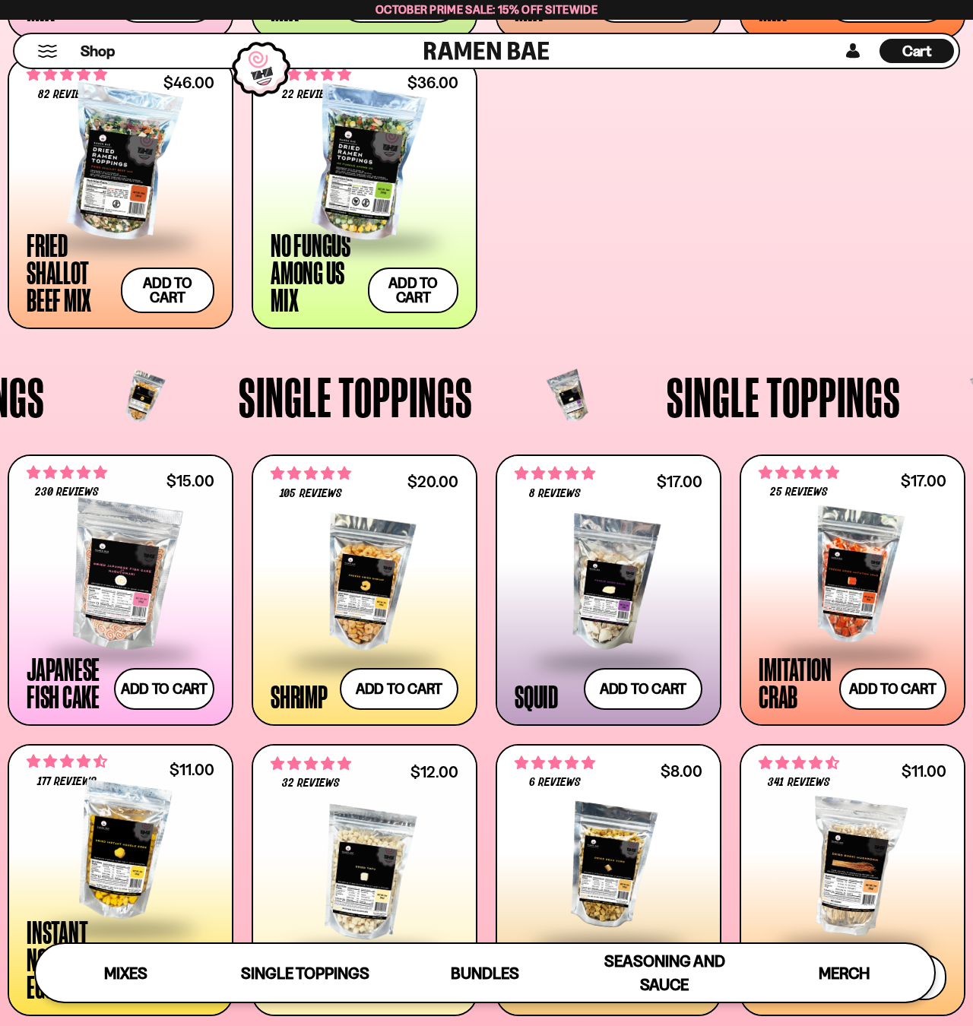
scroll to position [881, 0]
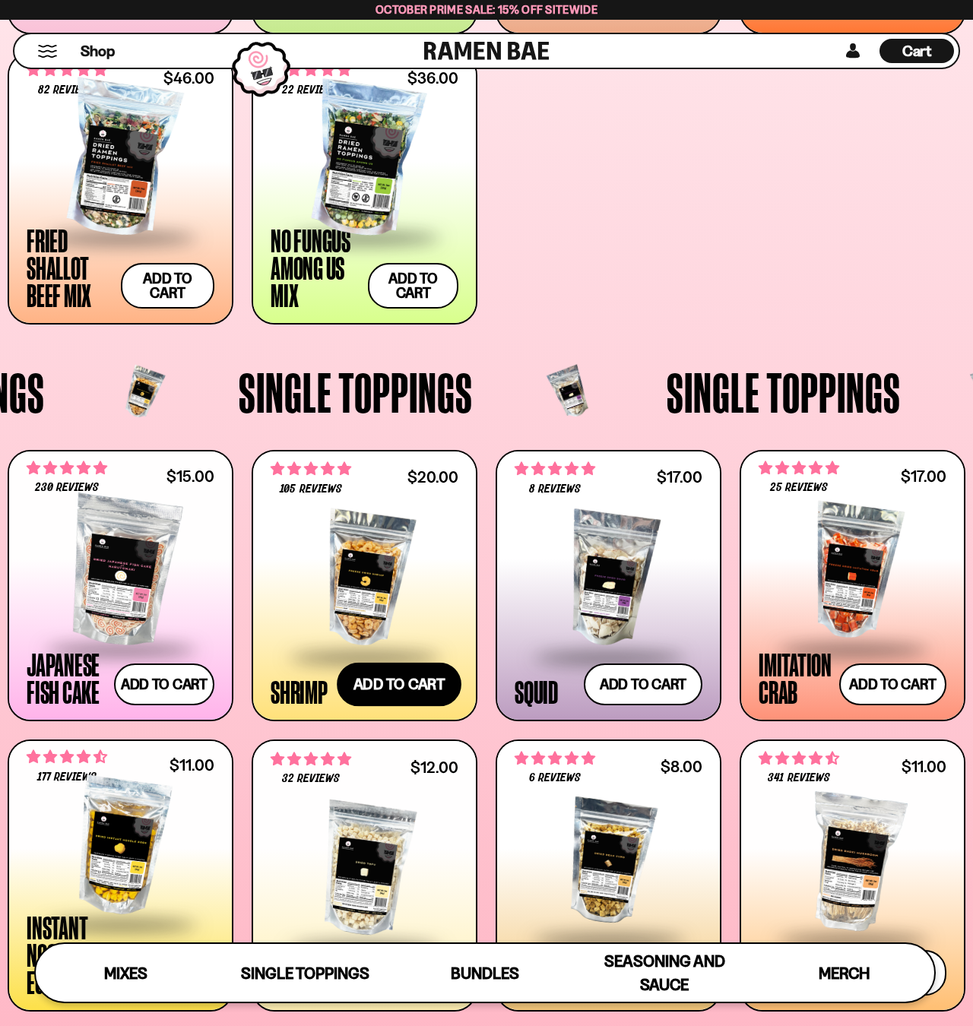
click at [377, 684] on button "Add to cart Add ― Regular price $20.00 Regular price Sale price $20.00 Unit pri…" at bounding box center [399, 685] width 125 height 44
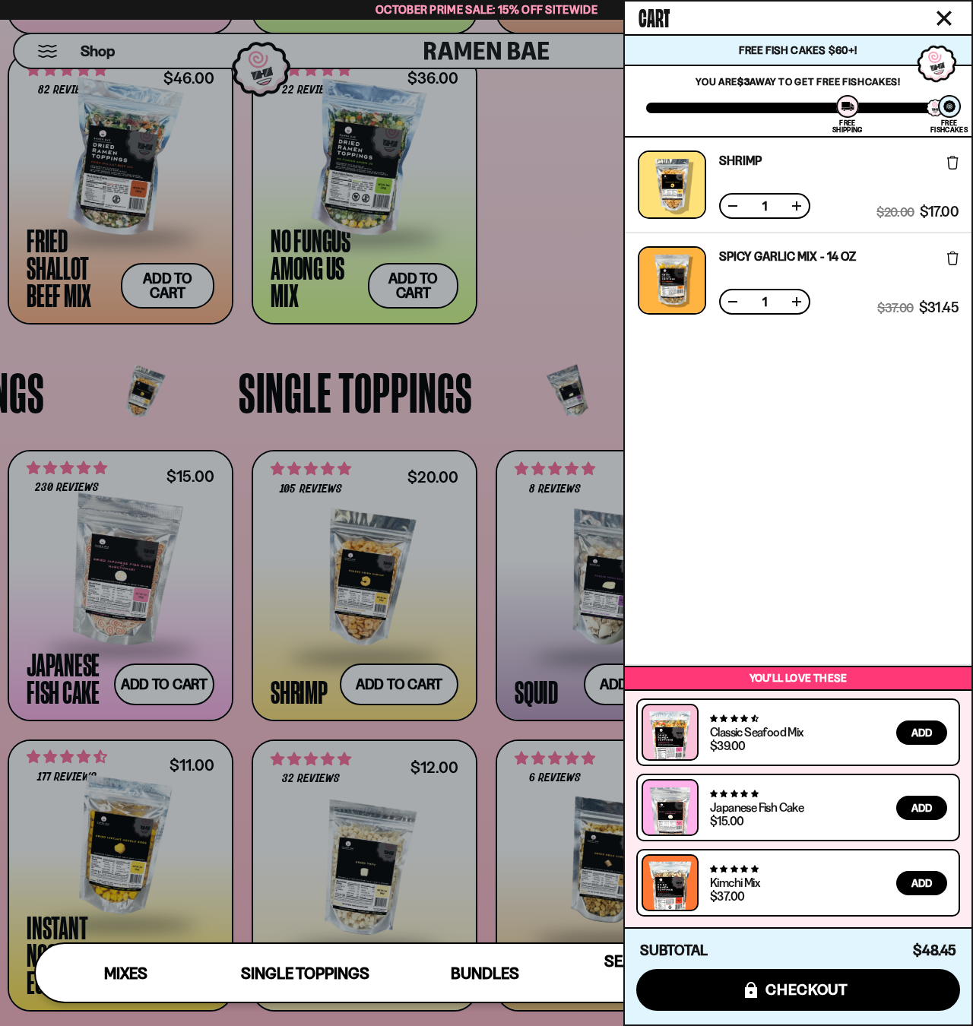
click at [953, 255] on icon at bounding box center [952, 259] width 11 height 14
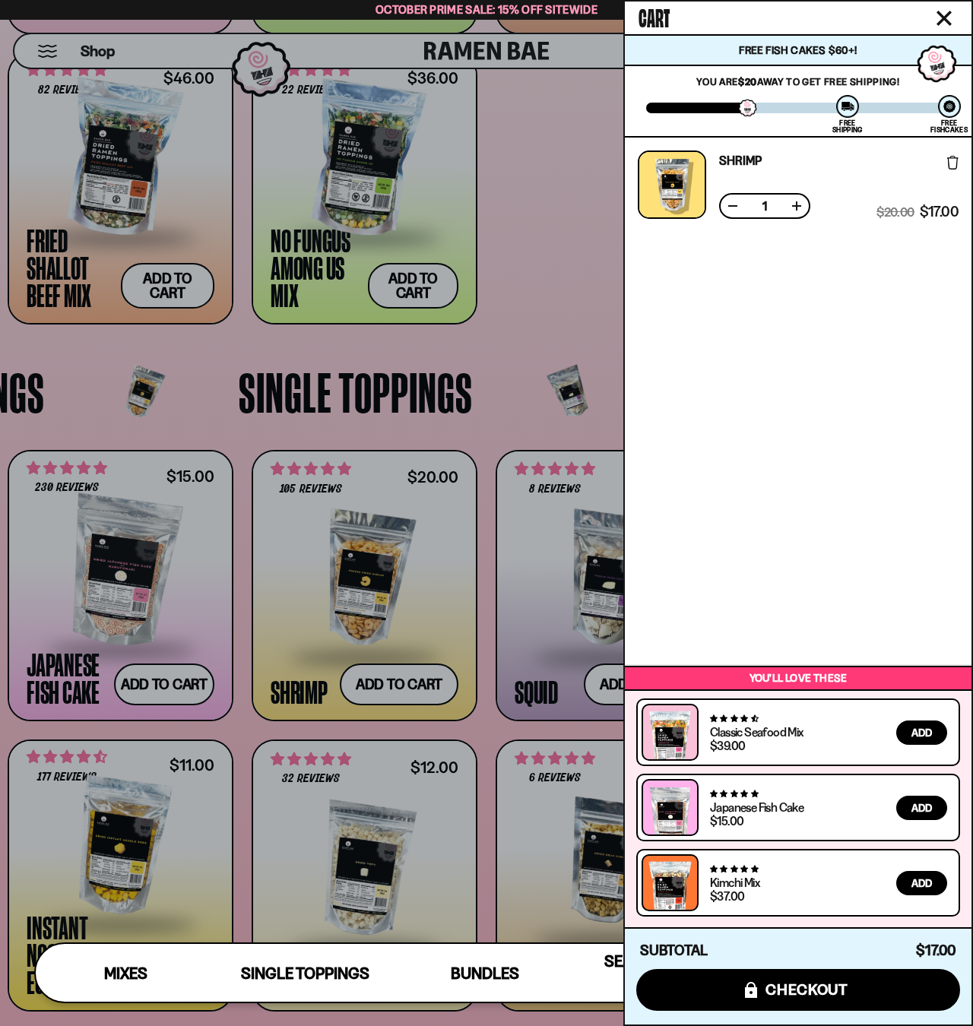
click at [560, 286] on div at bounding box center [486, 513] width 973 height 1026
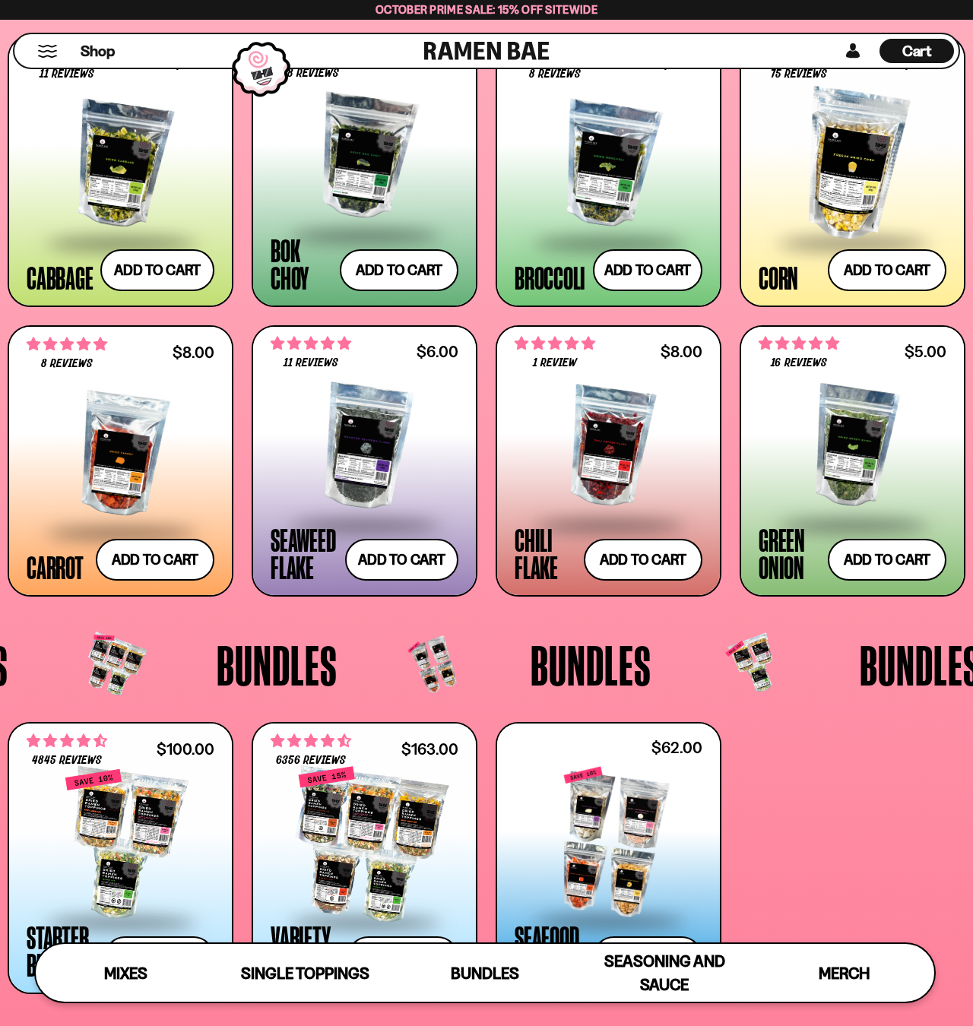
scroll to position [2177, 0]
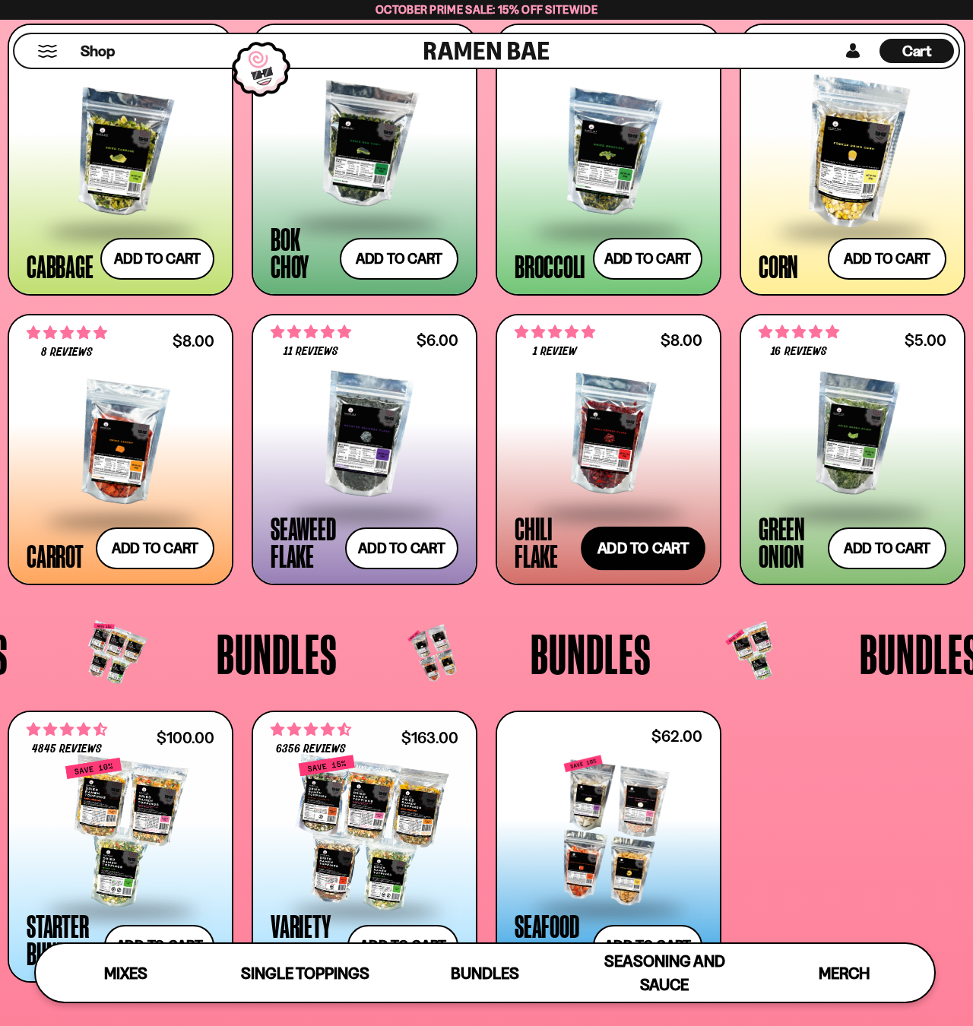
click at [630, 552] on button "Add to cart Add ― Regular price $8.00 Regular price Sale price $8.00 Unit price…" at bounding box center [643, 549] width 125 height 44
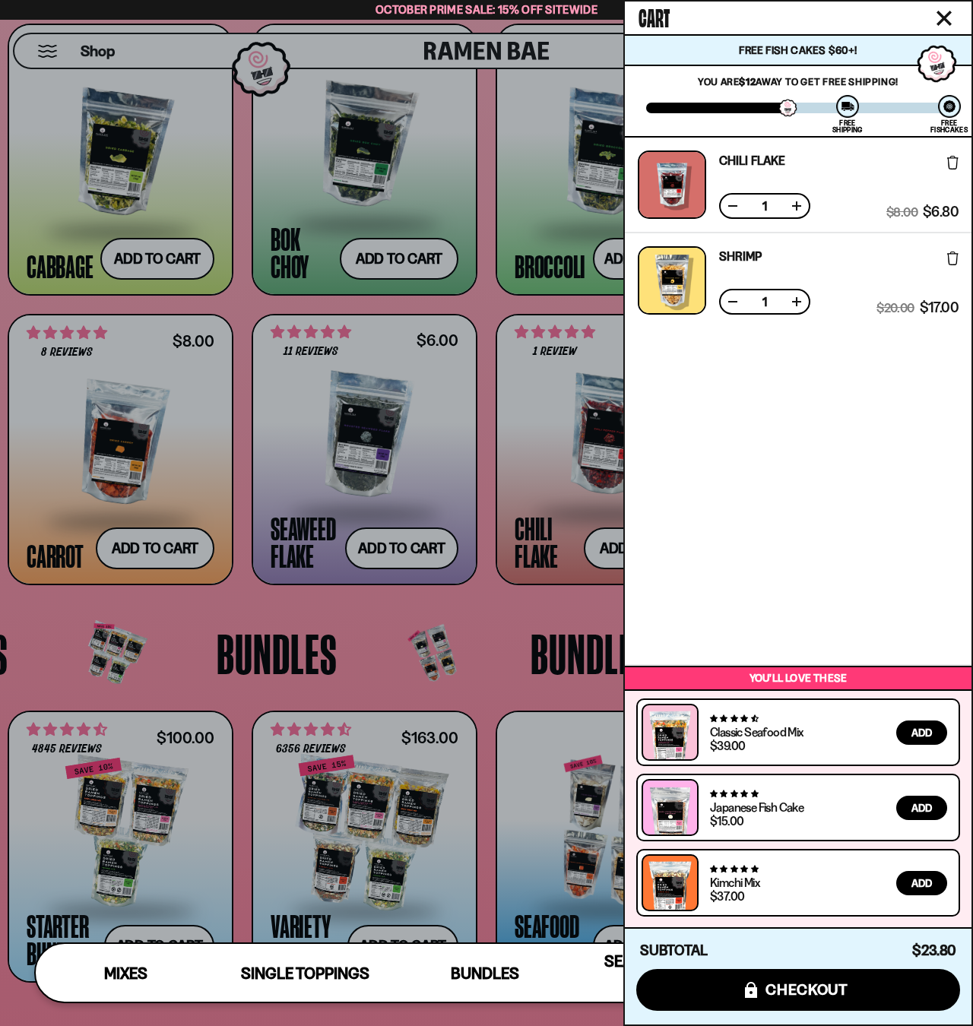
click at [482, 306] on div at bounding box center [486, 513] width 973 height 1026
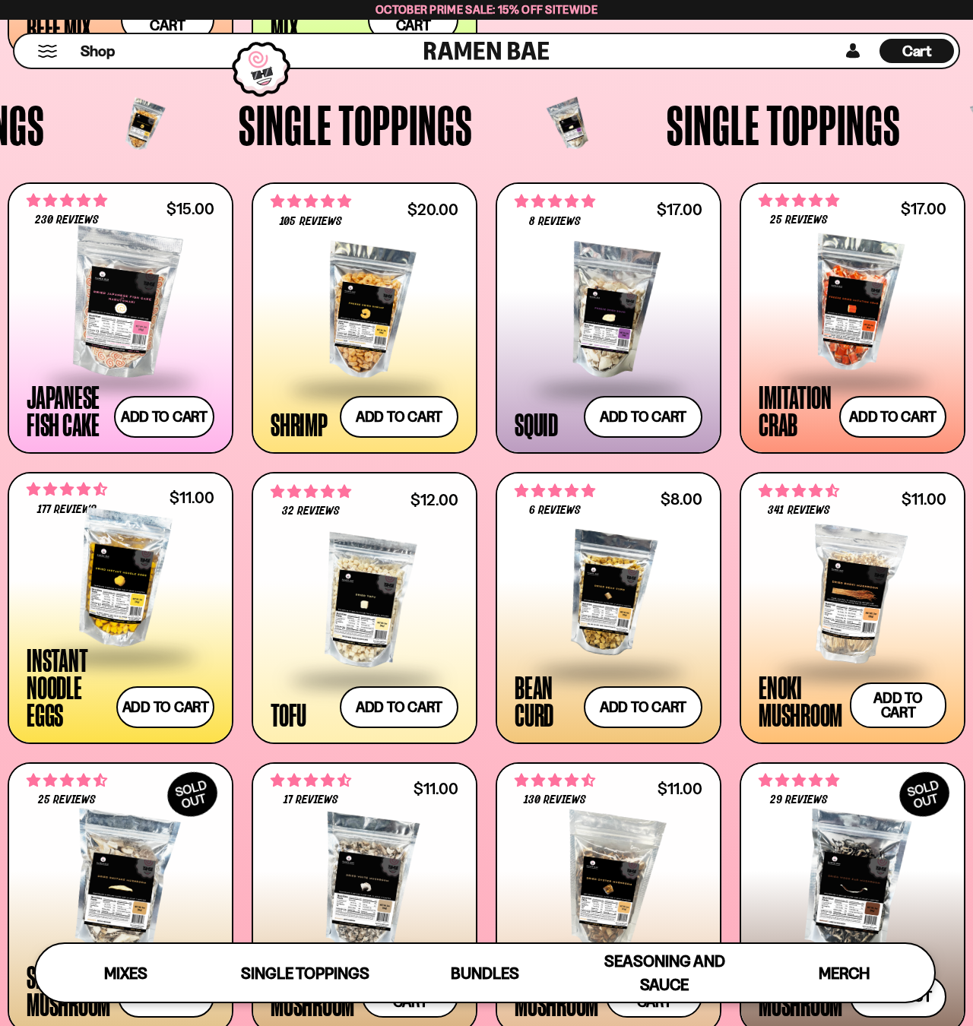
scroll to position [1144, 0]
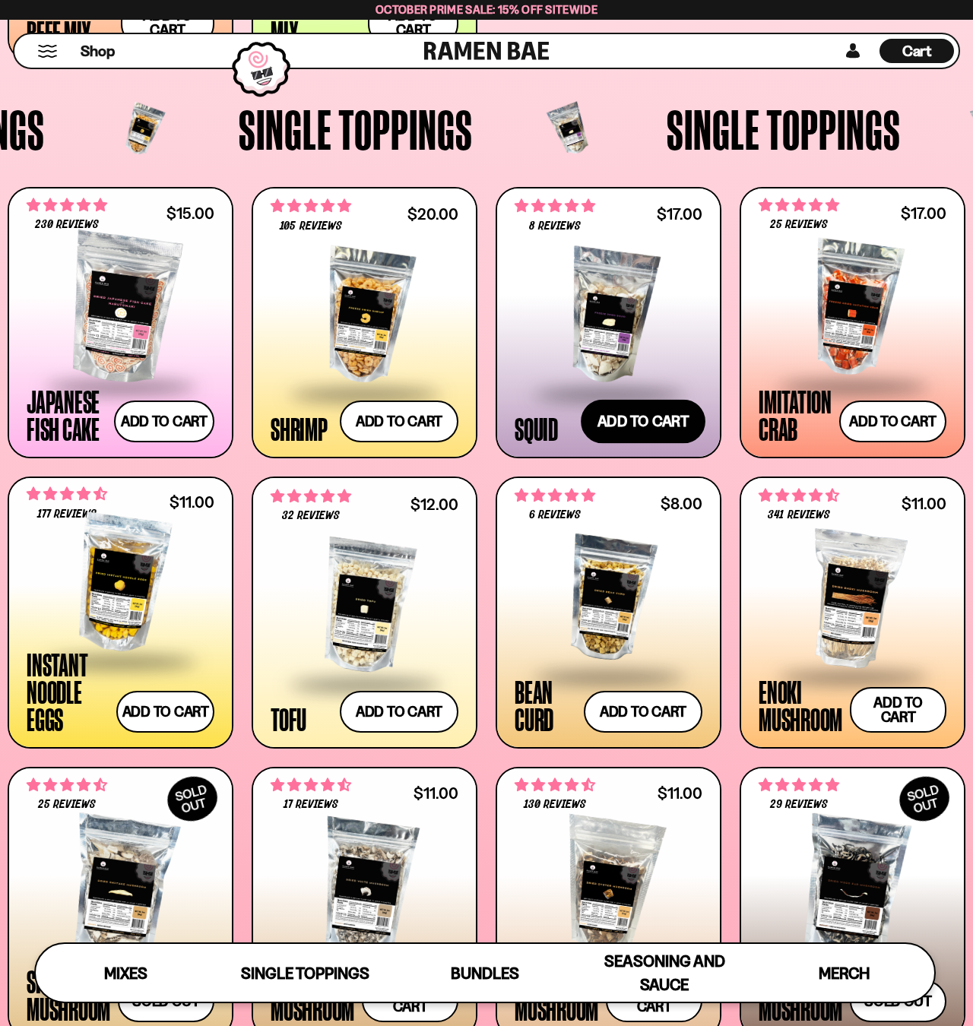
click at [638, 428] on button "Add to cart Add ― Regular price $17.00 Regular price Sale price $17.00 Unit pri…" at bounding box center [643, 422] width 125 height 44
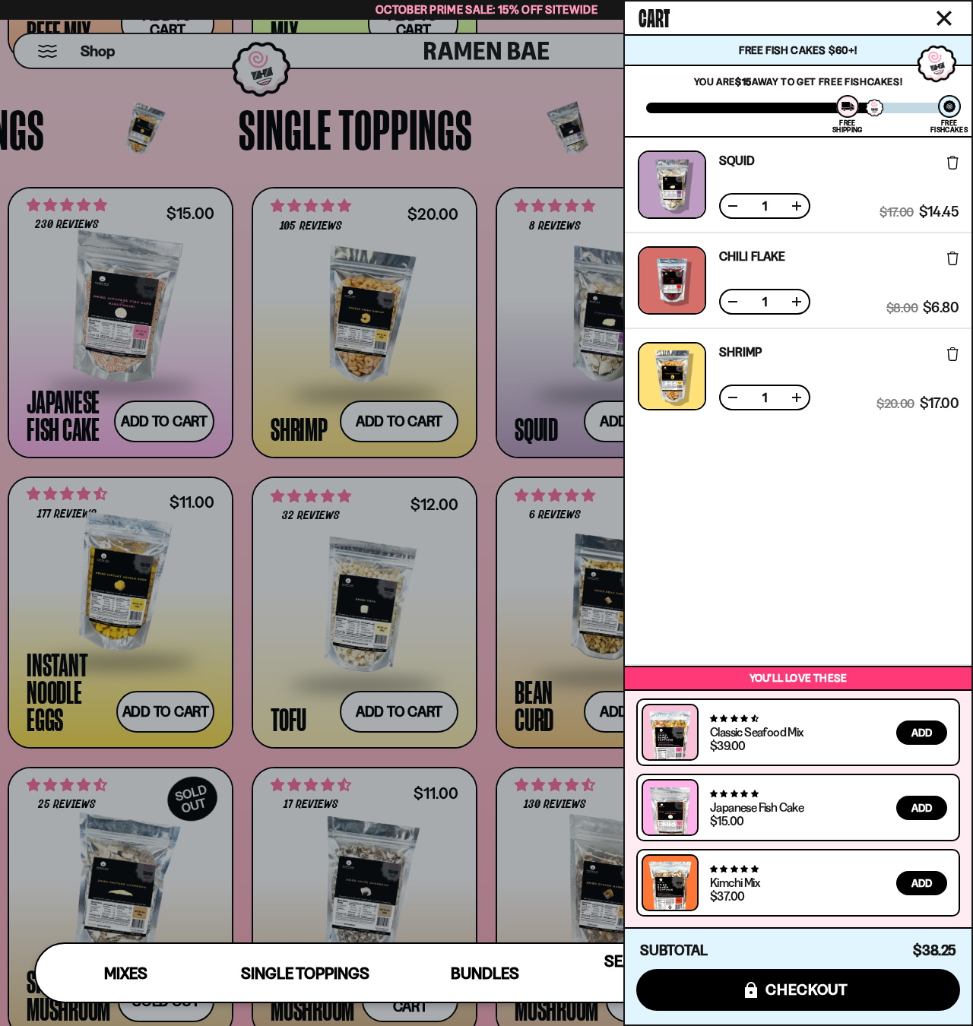
click at [949, 256] on icon at bounding box center [952, 259] width 11 height 14
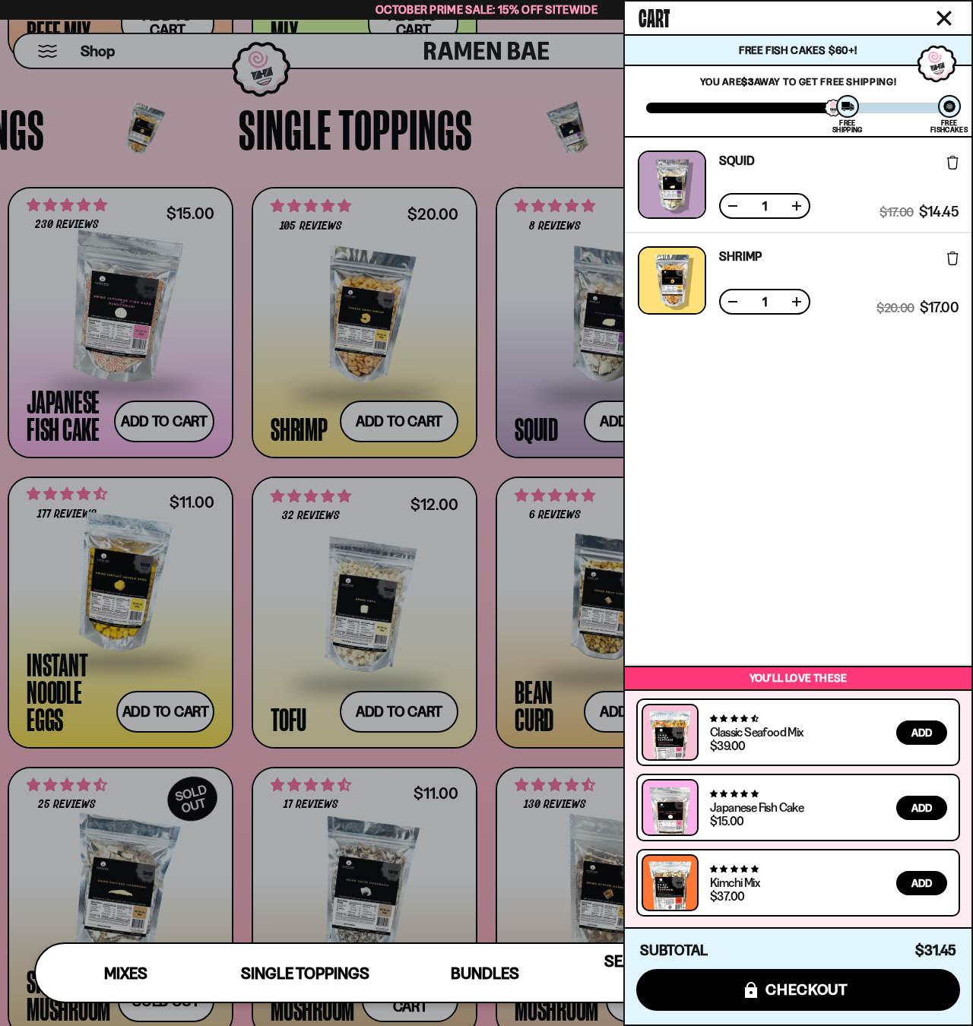
click at [485, 463] on div at bounding box center [486, 513] width 973 height 1026
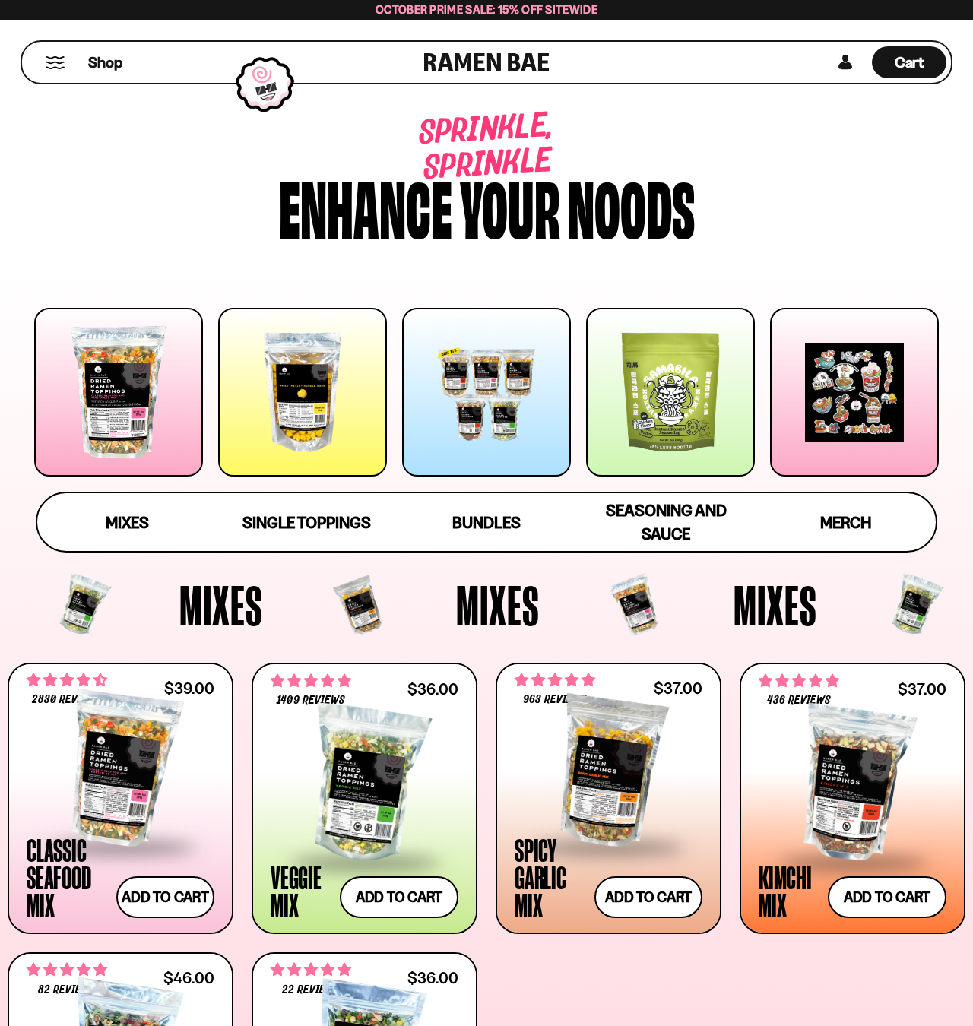
scroll to position [0, 0]
click at [905, 59] on span "Cart" at bounding box center [910, 62] width 30 height 18
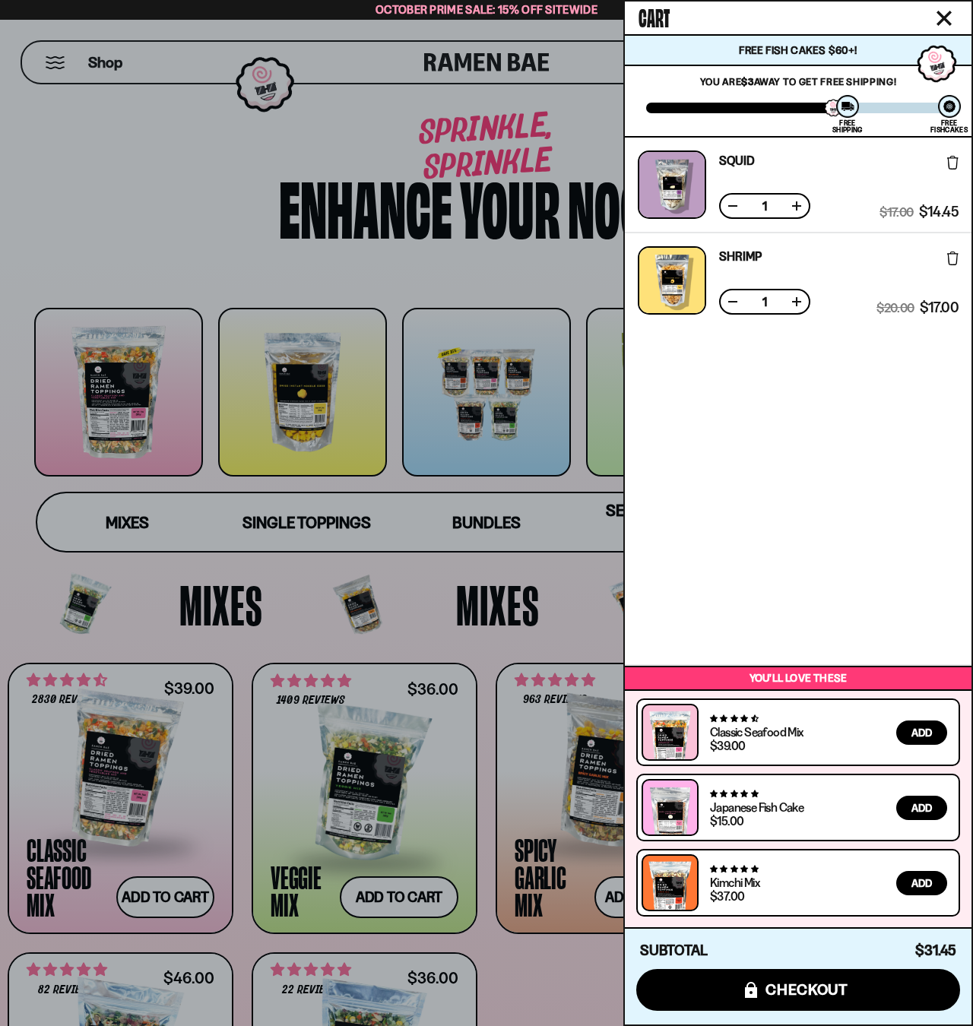
click at [464, 581] on div at bounding box center [486, 513] width 973 height 1026
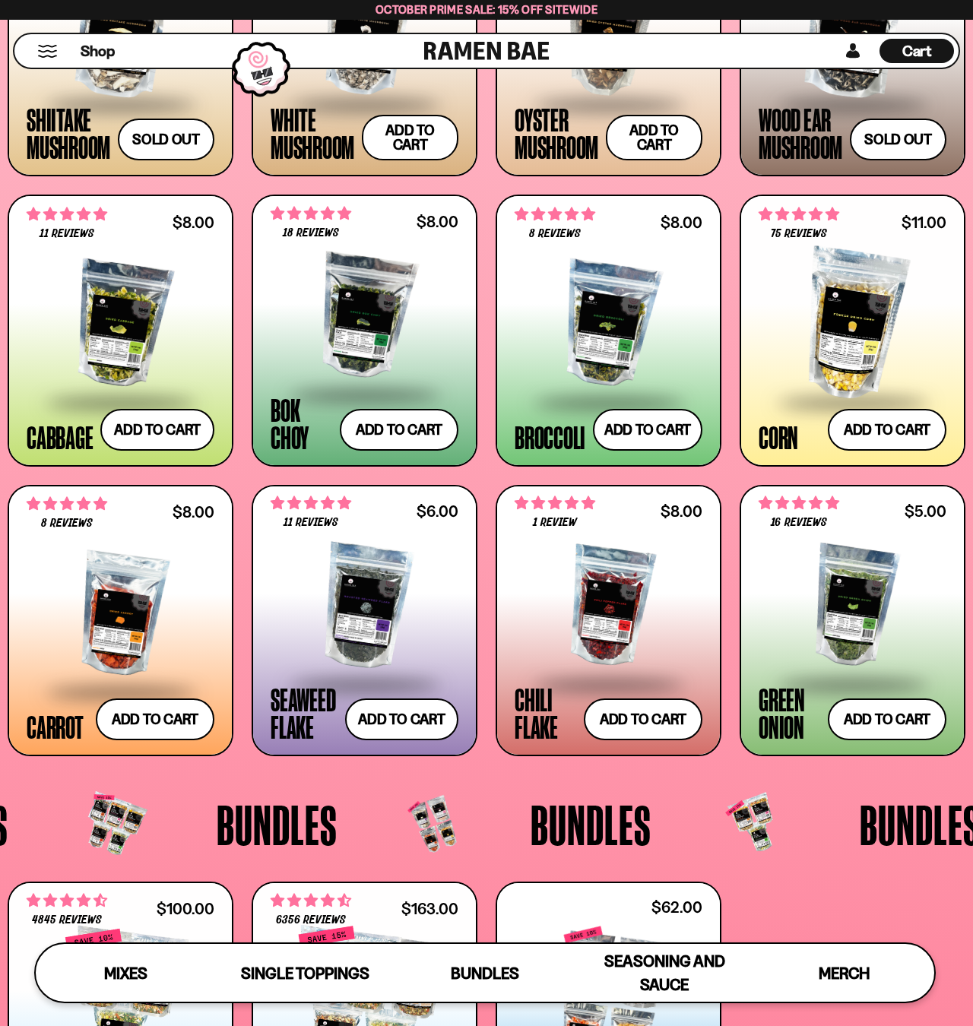
scroll to position [2025, 0]
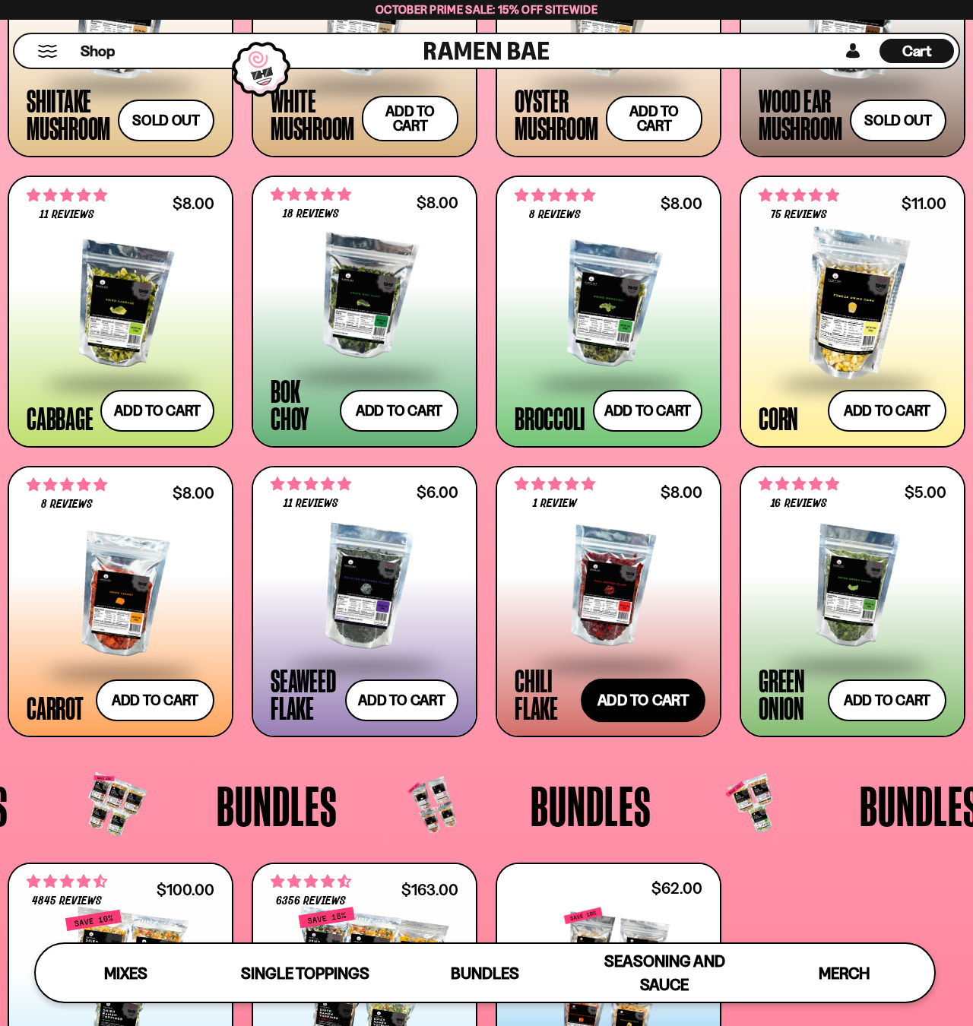
click at [629, 702] on button "Add to cart Add ― Regular price $8.00 Regular price Sale price $8.00 Unit price…" at bounding box center [643, 701] width 125 height 44
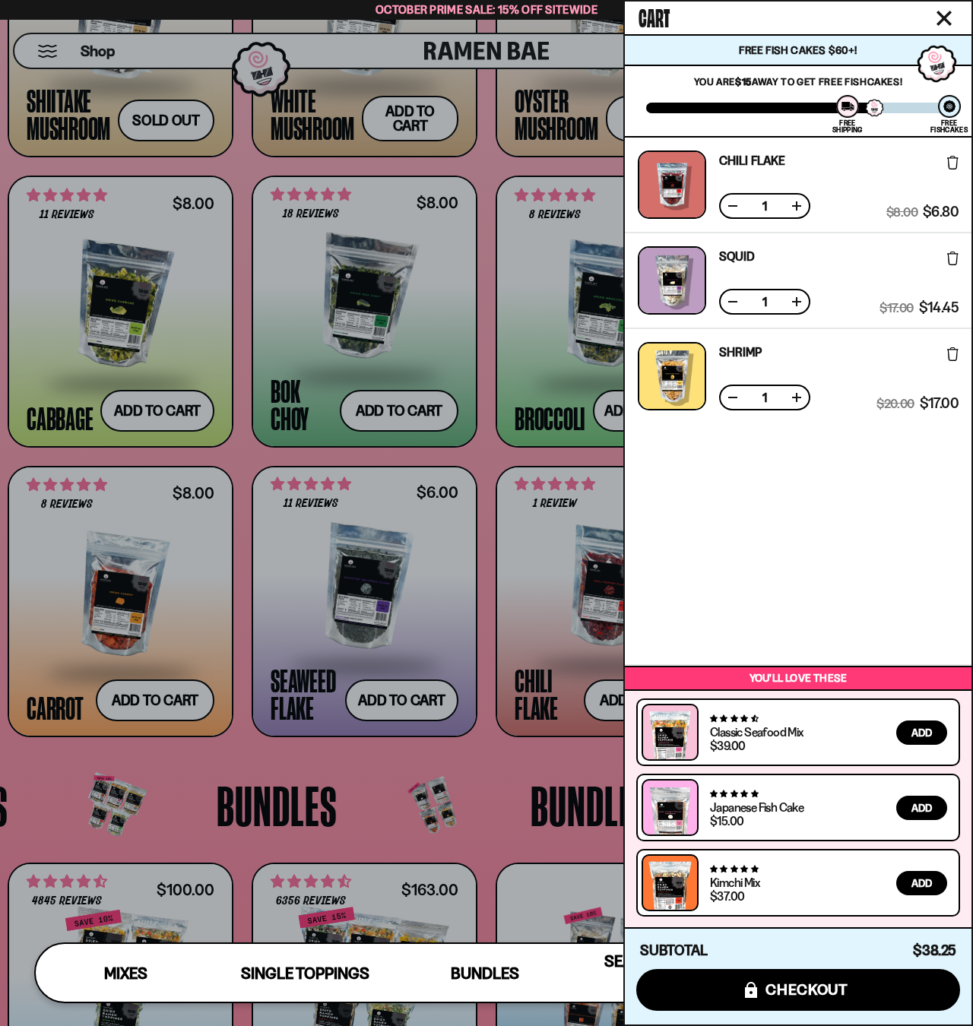
click at [484, 460] on div at bounding box center [486, 513] width 973 height 1026
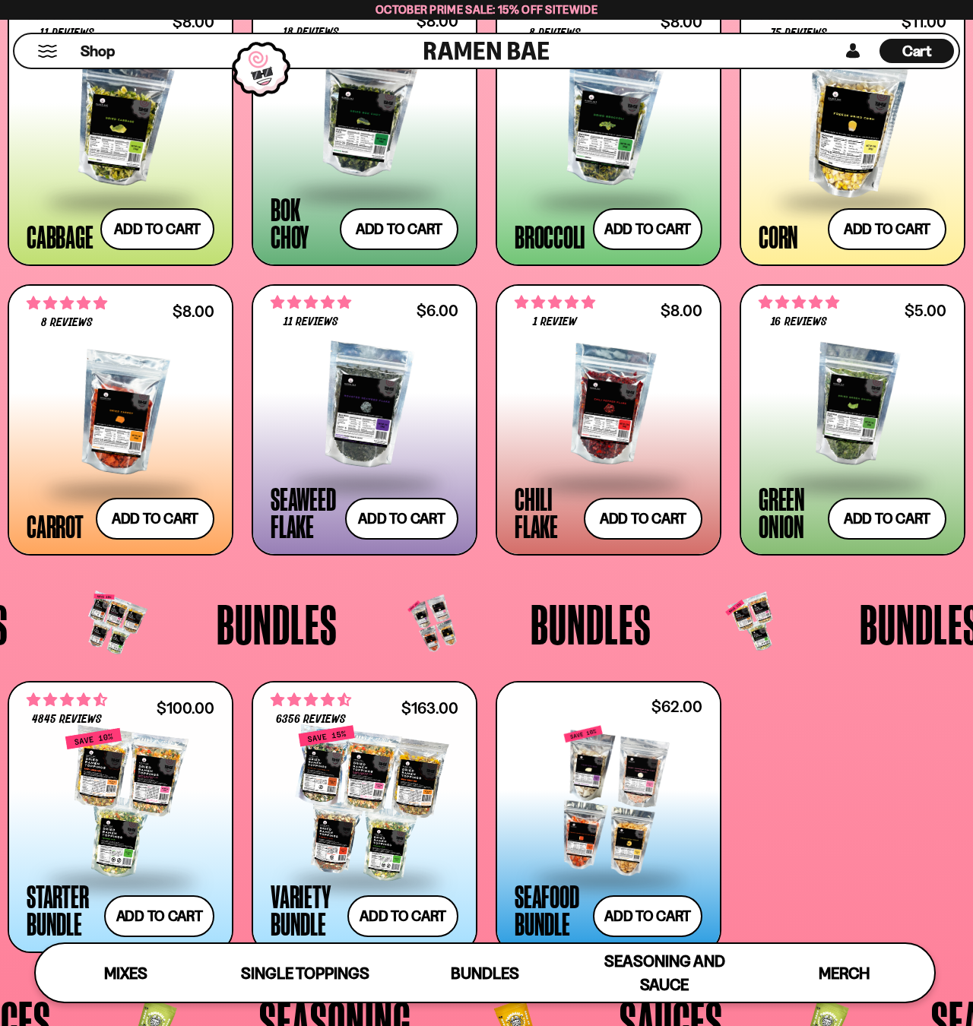
scroll to position [2209, 0]
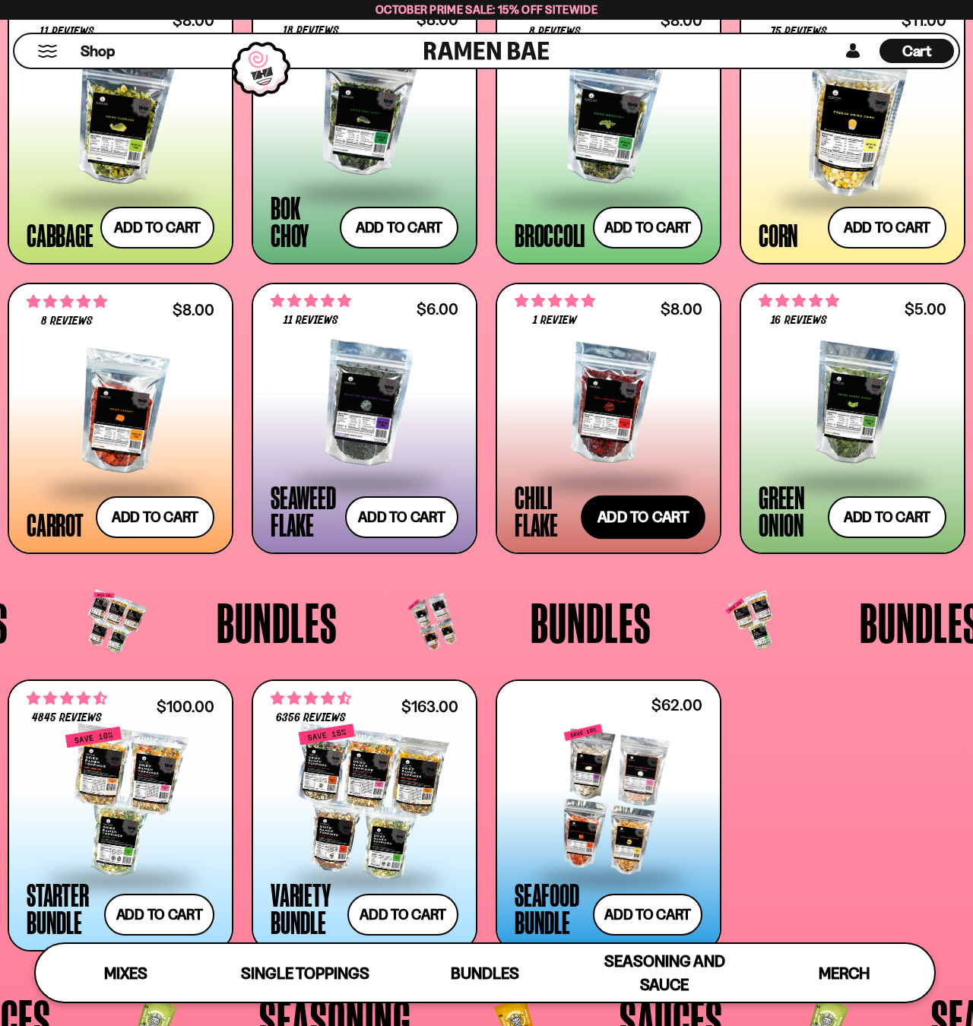
click at [649, 519] on button "Add to cart Add ― Regular price $8.00 Regular price Sale price $8.00 Unit price…" at bounding box center [643, 518] width 125 height 44
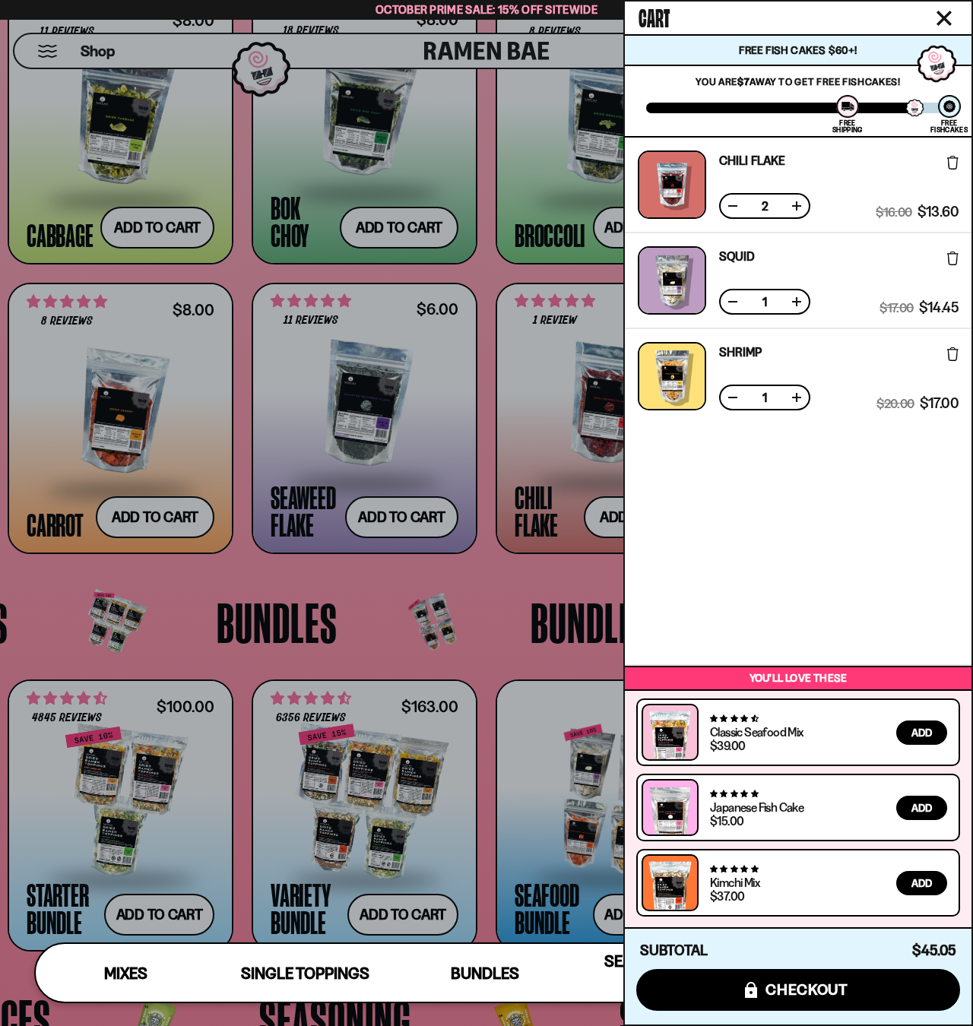
click at [731, 209] on button at bounding box center [732, 205] width 15 height 15
click at [474, 580] on div at bounding box center [486, 513] width 973 height 1026
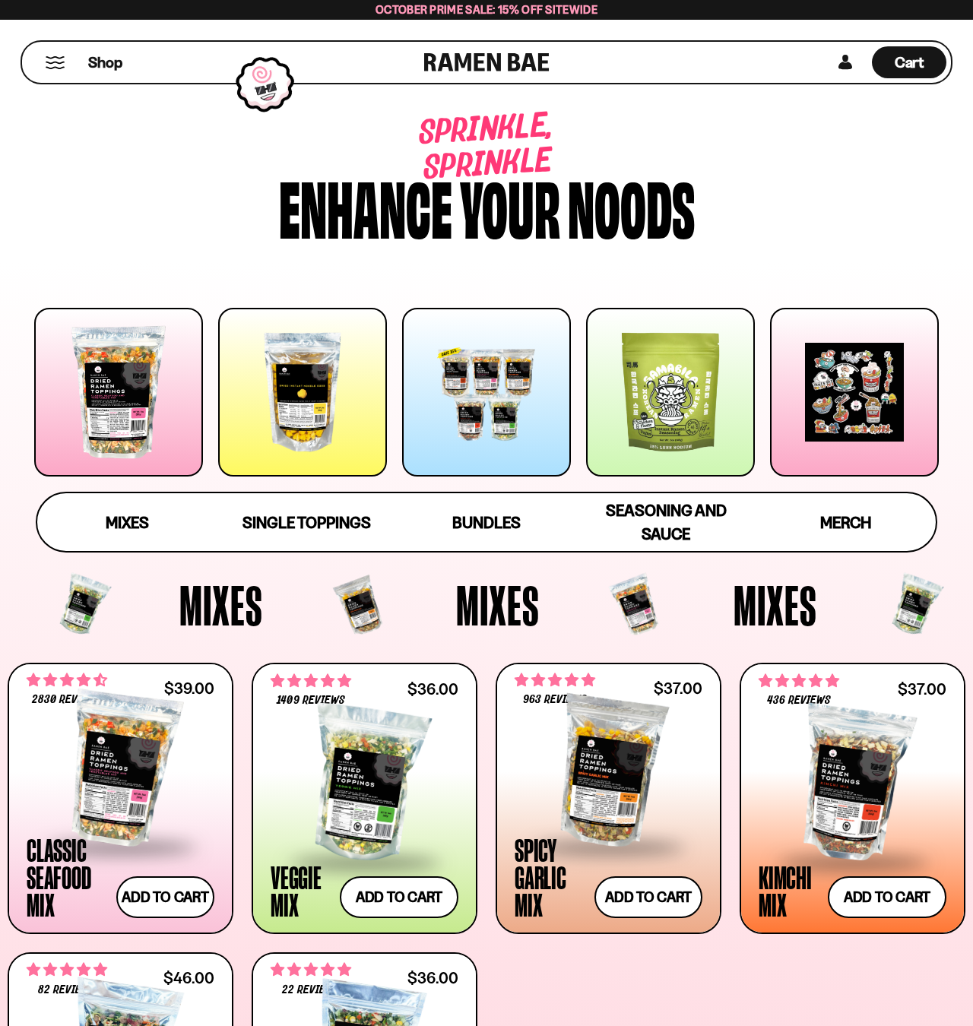
scroll to position [0, 0]
click at [912, 58] on span "Cart" at bounding box center [910, 62] width 30 height 18
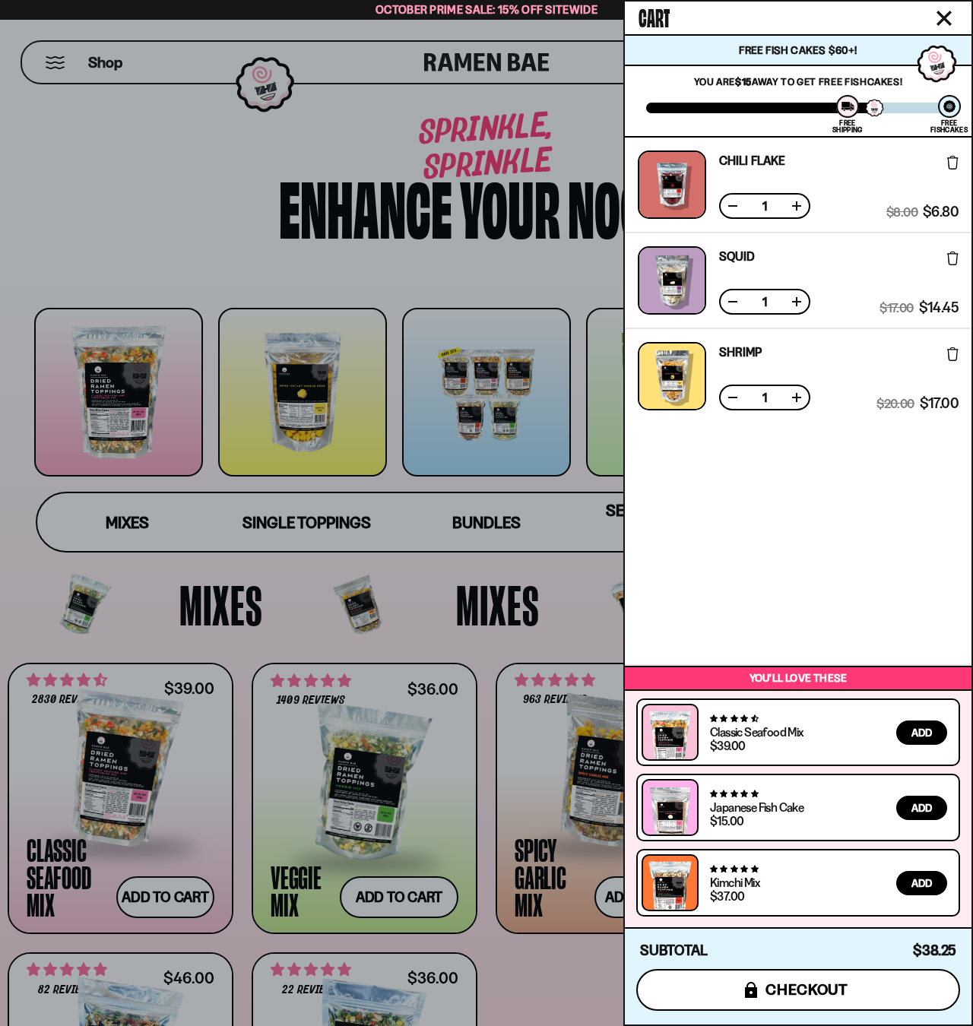
click at [779, 996] on span "checkout" at bounding box center [807, 990] width 83 height 17
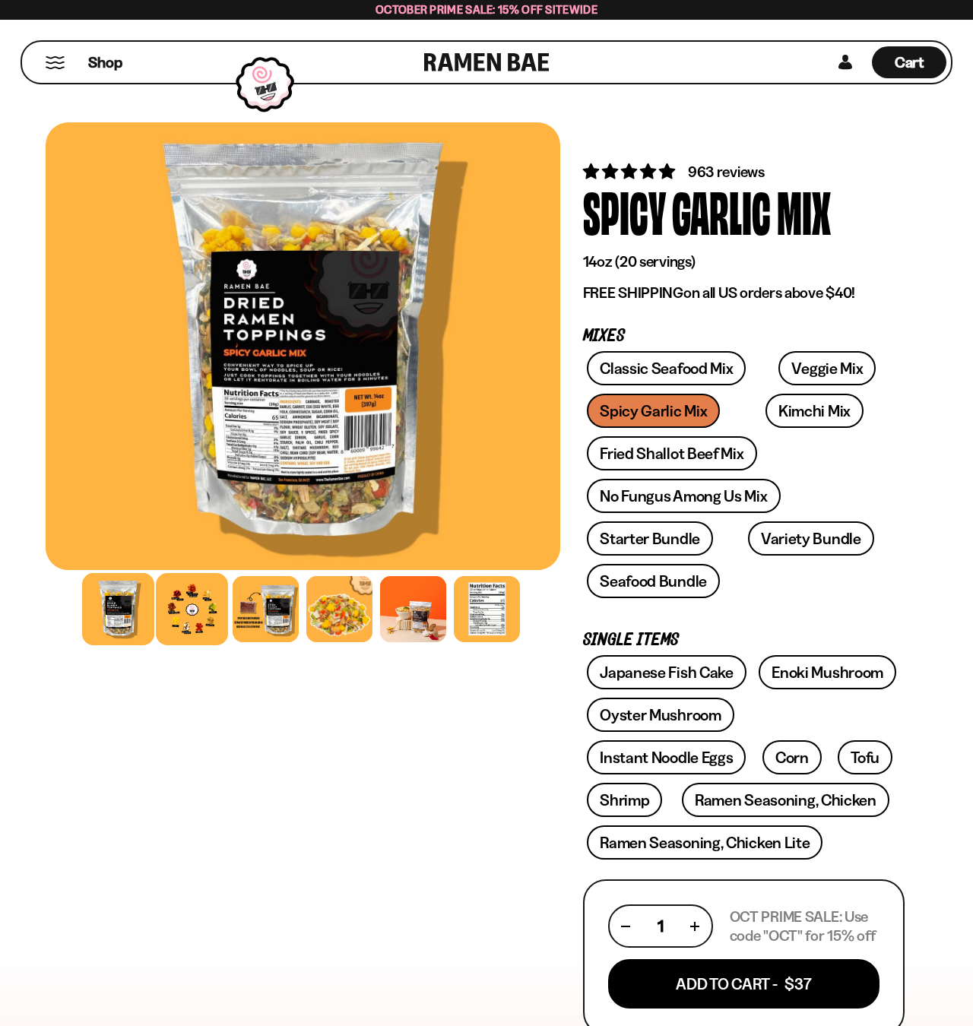
click at [197, 614] on div at bounding box center [192, 609] width 72 height 72
